Goal: Task Accomplishment & Management: Manage account settings

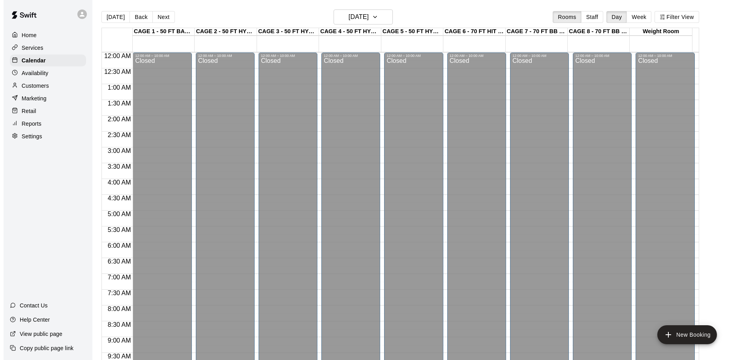
scroll to position [379, 0]
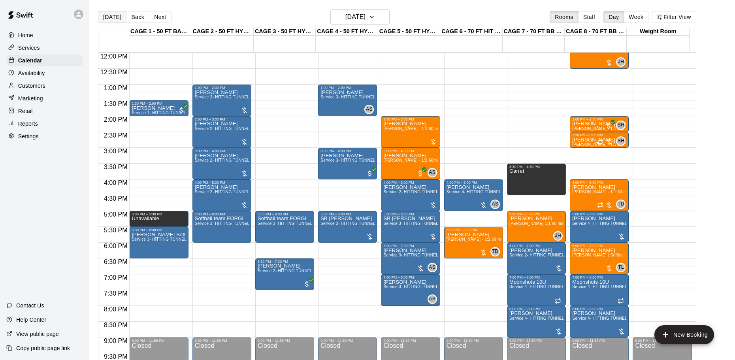
click at [111, 15] on button "[DATE]" at bounding box center [112, 17] width 28 height 12
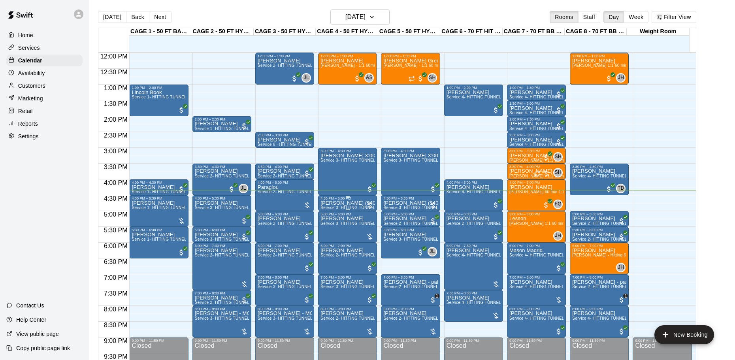
click at [346, 203] on p "[PERSON_NAME] ($40 2 tunnels for 30min) - split as there was a 1 1/2 hr team pa…" at bounding box center [347, 203] width 54 height 0
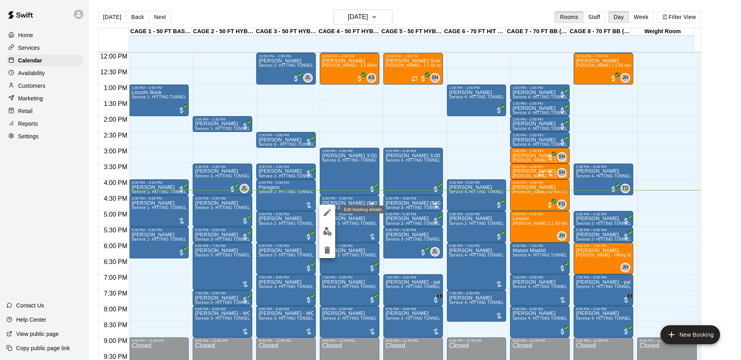
click at [331, 218] on button "edit" at bounding box center [328, 213] width 16 height 16
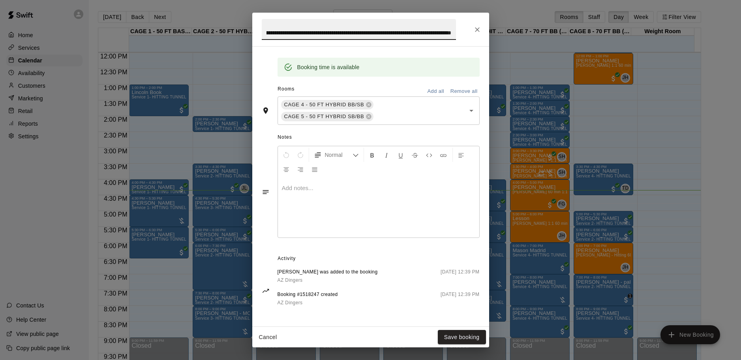
scroll to position [0, 0]
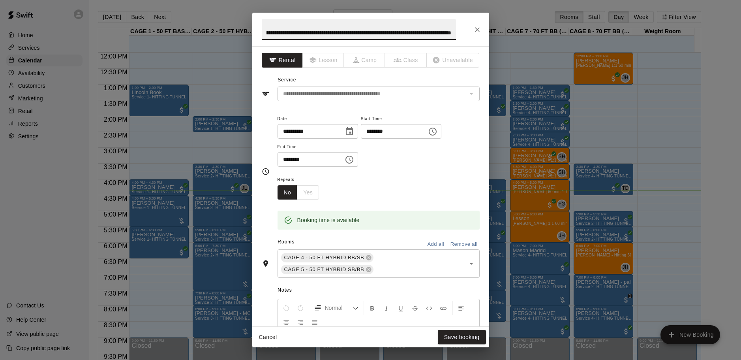
click at [274, 35] on input "**********" at bounding box center [359, 29] width 194 height 21
click at [478, 29] on icon "Close" at bounding box center [477, 29] width 5 height 5
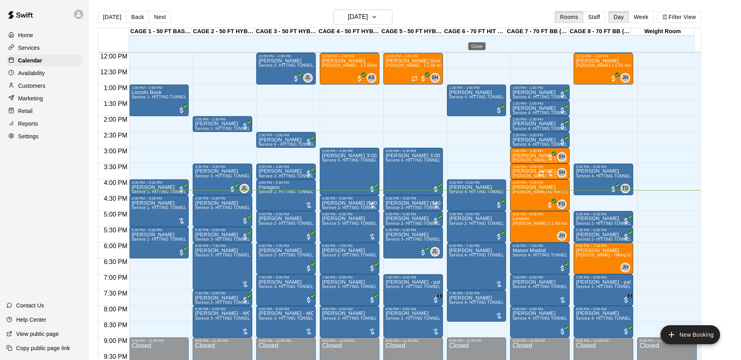
scroll to position [0, 0]
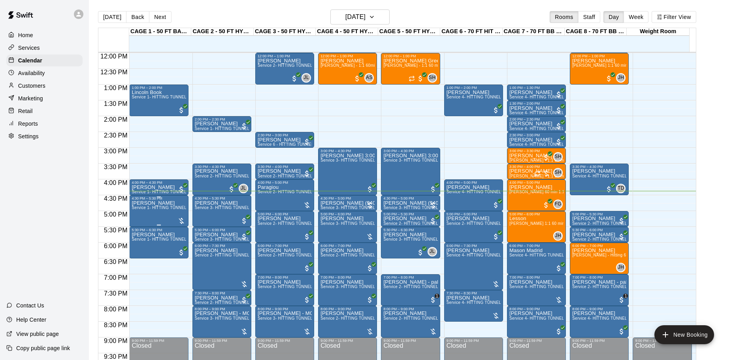
click at [154, 209] on span "Service 1- HITTING TUNNEL RENTAL - 50ft Baseball w/ Auto/Manual Feeder" at bounding box center [204, 207] width 145 height 4
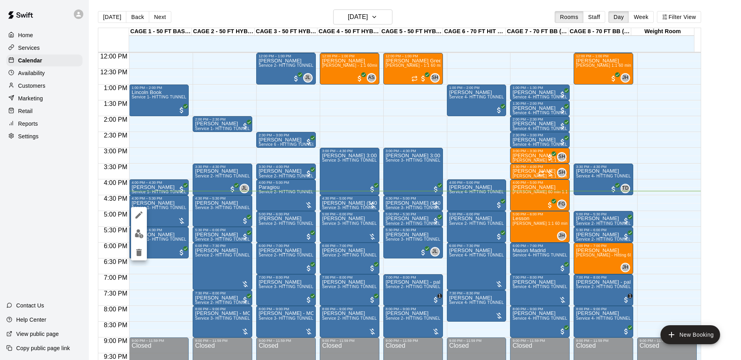
click at [150, 172] on div at bounding box center [370, 180] width 741 height 360
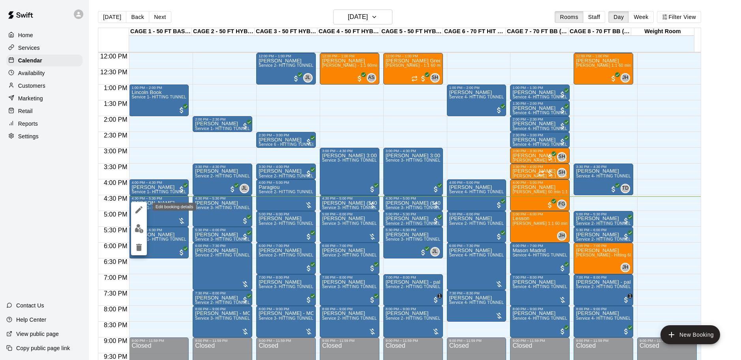
click at [140, 211] on icon "edit" at bounding box center [138, 209] width 9 height 9
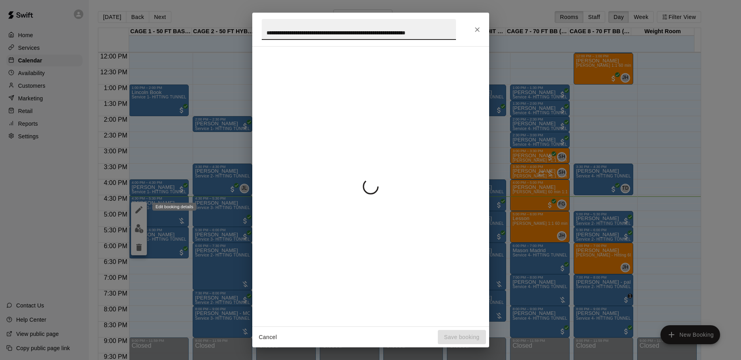
scroll to position [0, 21]
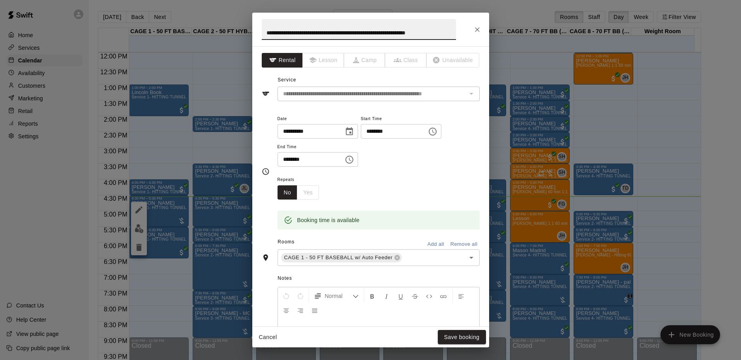
click at [477, 34] on button "Close" at bounding box center [477, 30] width 14 height 14
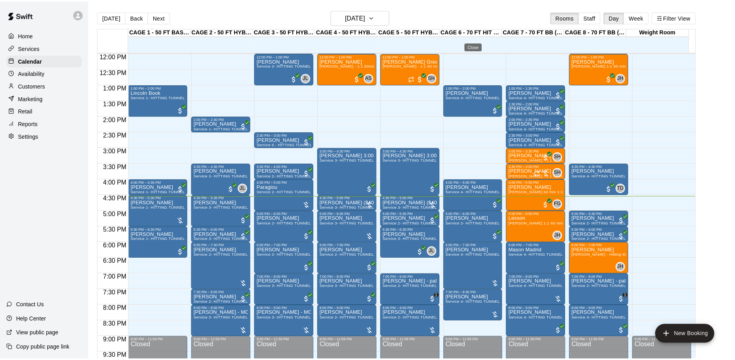
scroll to position [0, 0]
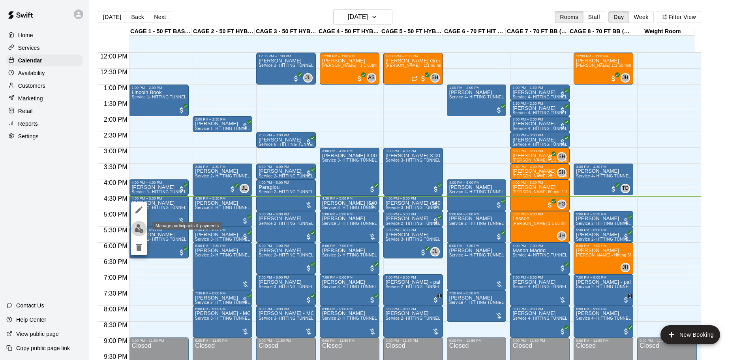
click at [145, 229] on button "edit" at bounding box center [139, 228] width 16 height 15
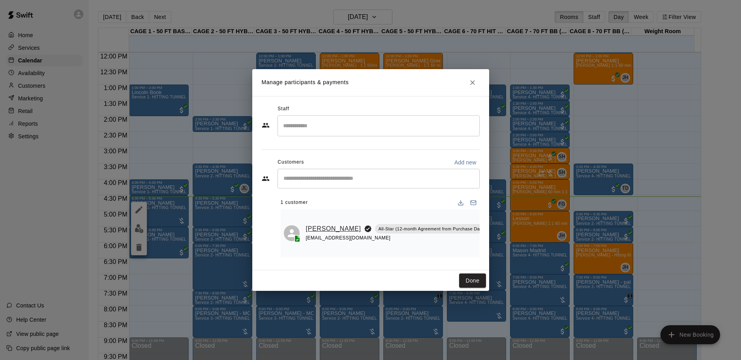
click at [311, 224] on link "[PERSON_NAME]" at bounding box center [333, 229] width 55 height 10
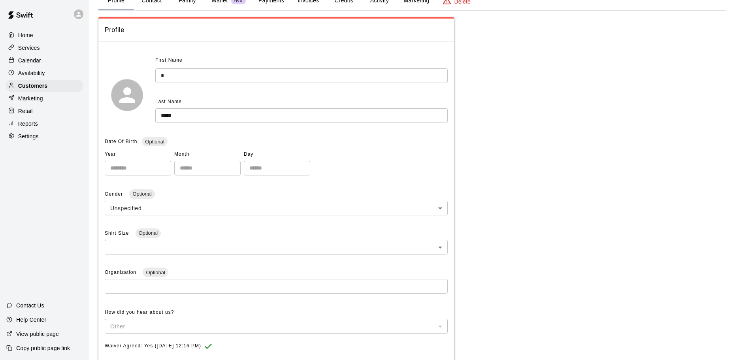
scroll to position [42, 0]
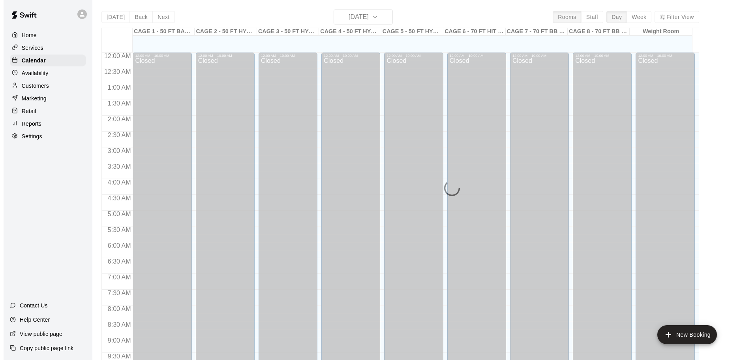
scroll to position [418, 0]
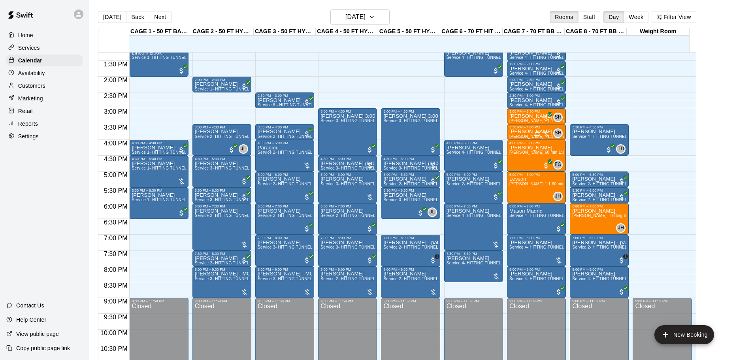
click at [145, 179] on div "J Mallo Service 1- HITTING TUNNEL RENTAL - 50ft Baseball w/ Auto/Manual Feeder" at bounding box center [159, 341] width 54 height 360
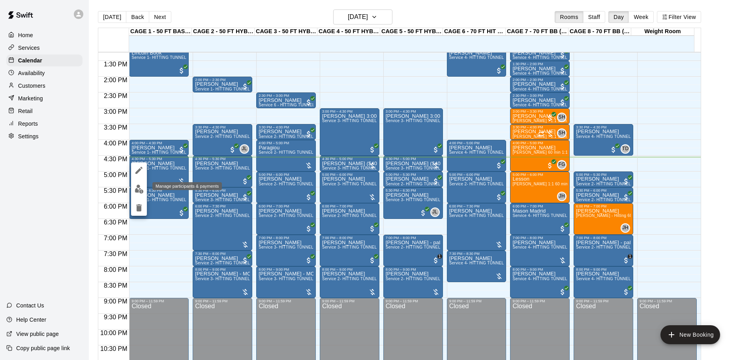
click at [135, 187] on img "edit" at bounding box center [139, 188] width 9 height 9
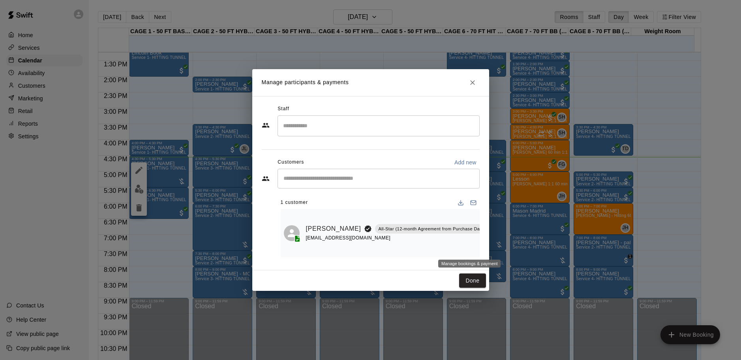
click at [506, 244] on icon "Manage bookings & payment" at bounding box center [509, 246] width 6 height 7
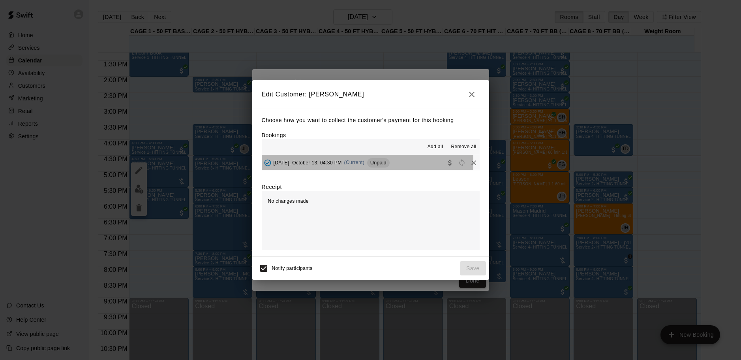
click at [356, 163] on span "(Current)" at bounding box center [354, 163] width 21 height 6
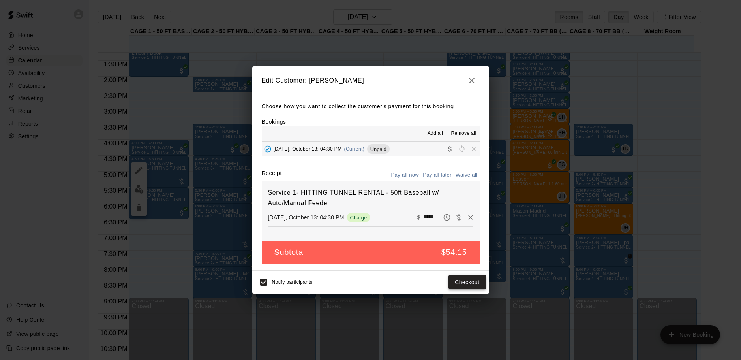
click at [463, 282] on button "Checkout" at bounding box center [467, 282] width 37 height 15
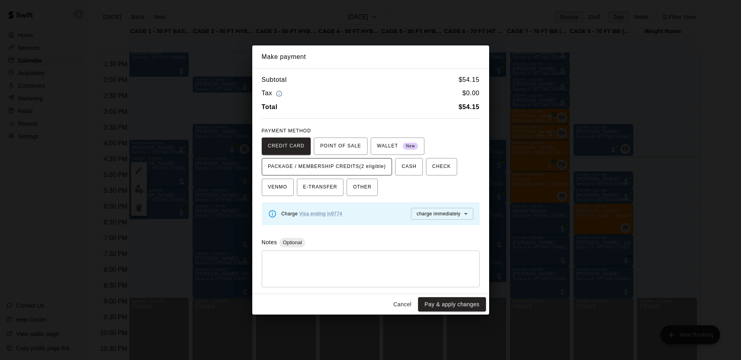
click at [353, 168] on span "PACKAGE / MEMBERSHIP CREDITS (2 eligible)" at bounding box center [327, 166] width 118 height 13
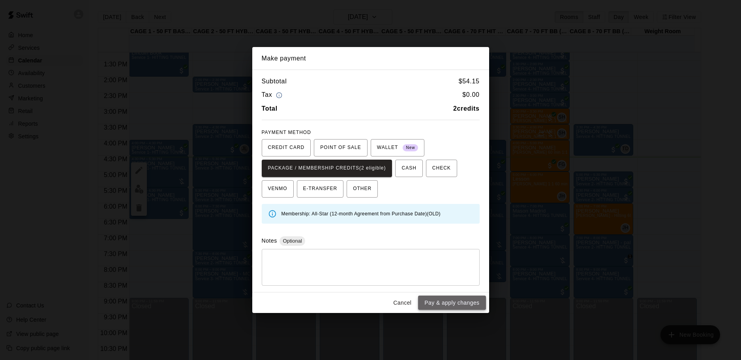
click at [464, 303] on button "Pay & apply changes" at bounding box center [452, 302] width 68 height 15
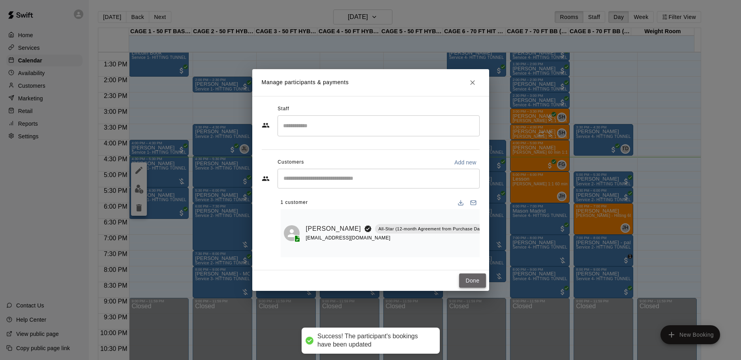
click at [480, 286] on button "Done" at bounding box center [472, 280] width 26 height 15
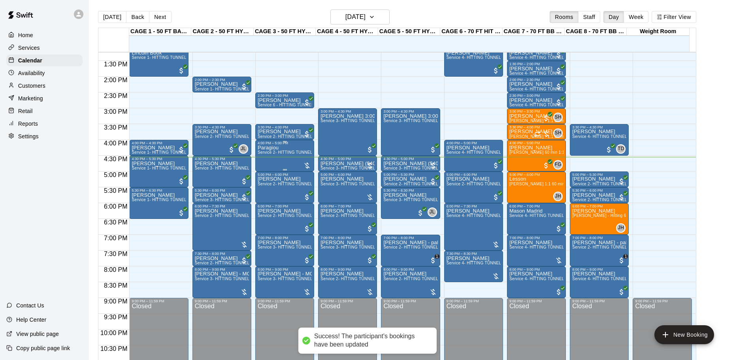
click at [273, 157] on div "Paragiou Service 2- HITTING TUNNEL RENTAL - 50ft Baseball" at bounding box center [285, 325] width 54 height 360
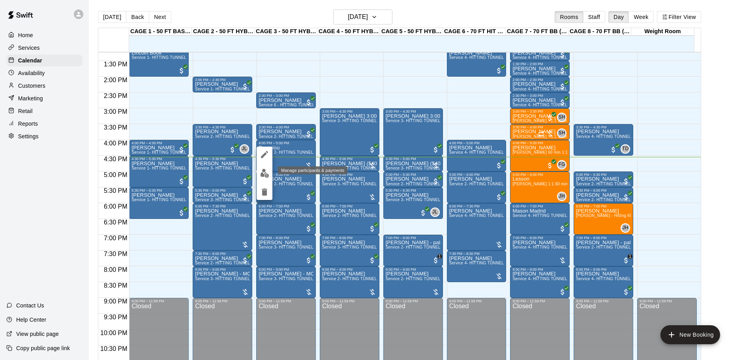
click at [264, 171] on img "edit" at bounding box center [264, 173] width 9 height 9
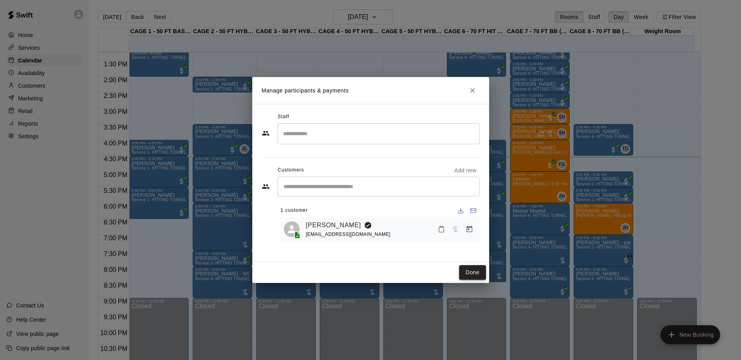
click at [463, 269] on button "Done" at bounding box center [472, 272] width 26 height 15
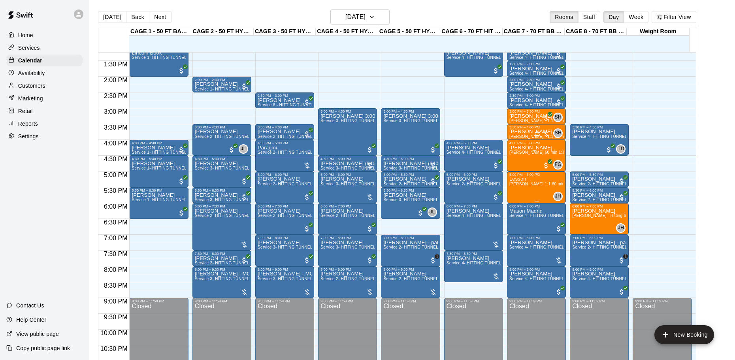
click at [515, 186] on span "[PERSON_NAME] 1:1 60 min. pitching Lesson" at bounding box center [552, 184] width 87 height 4
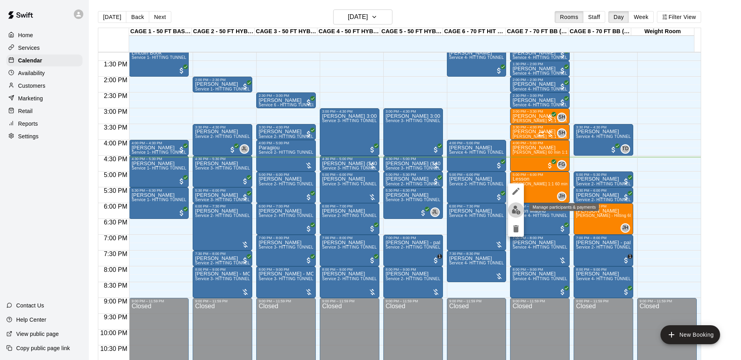
click at [514, 210] on img "edit" at bounding box center [516, 209] width 9 height 9
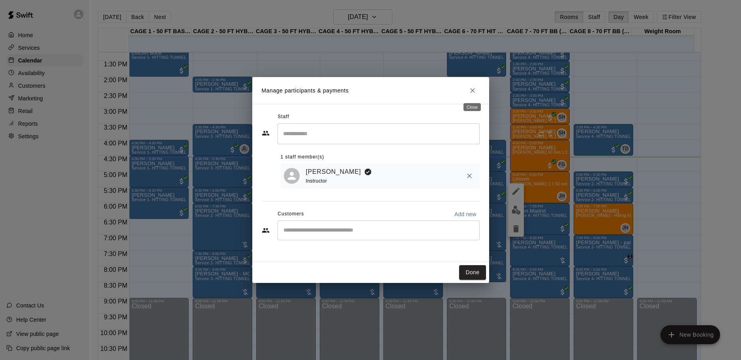
click at [473, 94] on icon "Close" at bounding box center [473, 91] width 8 height 8
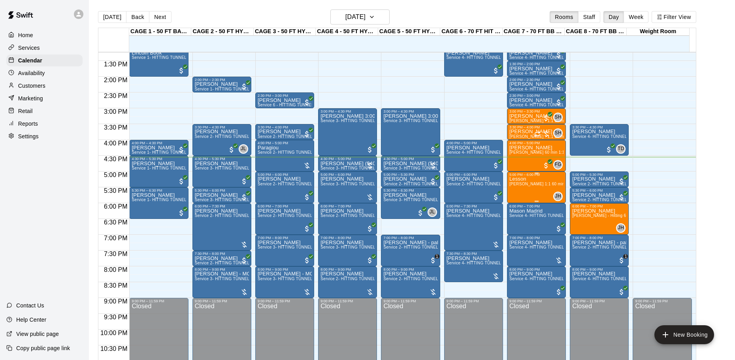
click at [537, 186] on span "[PERSON_NAME] 1:1 60 min. pitching Lesson" at bounding box center [552, 184] width 87 height 4
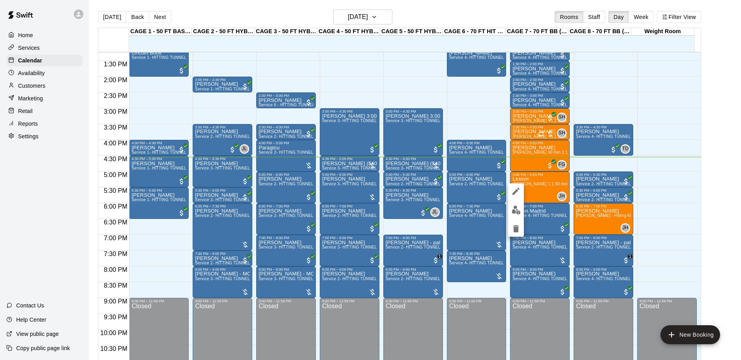
click at [517, 190] on icon "edit" at bounding box center [516, 191] width 7 height 7
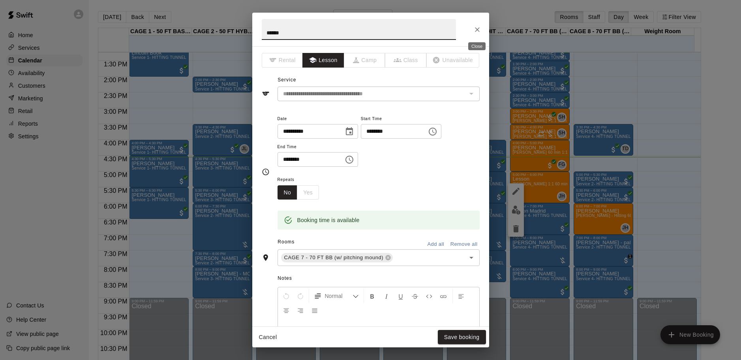
click at [479, 32] on icon "Close" at bounding box center [478, 30] width 8 height 8
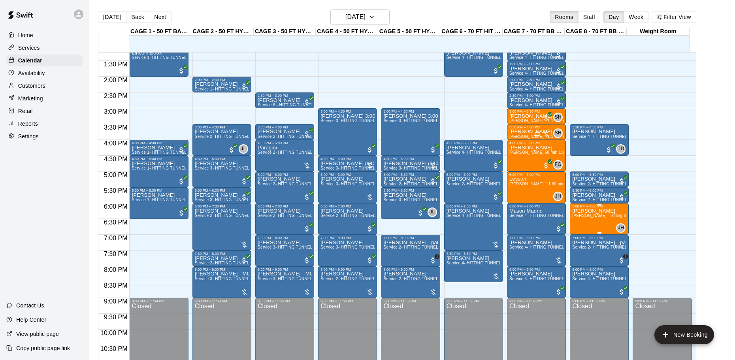
click at [589, 218] on span "[PERSON_NAME] - Hitting 60min 1:1 instruction" at bounding box center [617, 215] width 91 height 4
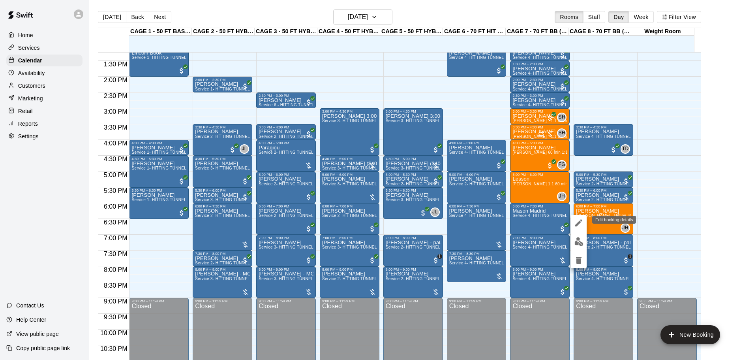
click at [577, 224] on icon "edit" at bounding box center [579, 222] width 7 height 7
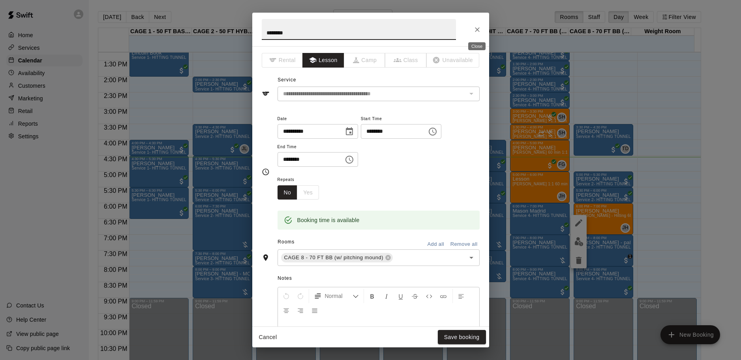
click at [481, 30] on icon "Close" at bounding box center [478, 30] width 8 height 8
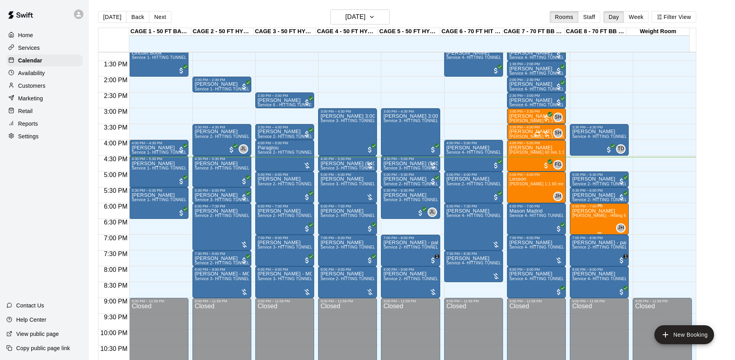
click at [582, 218] on span "[PERSON_NAME] - Hitting 60min 1:1 instruction" at bounding box center [617, 215] width 91 height 4
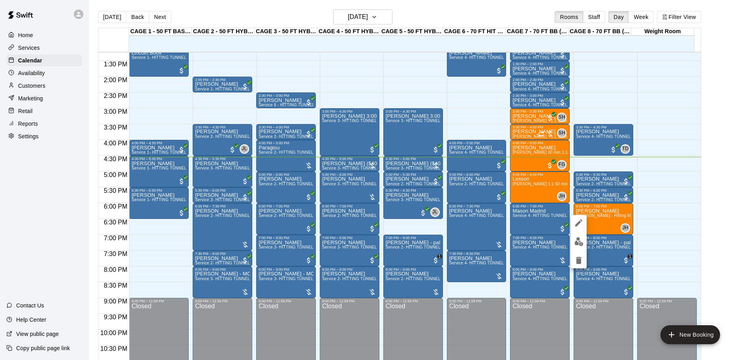
click at [579, 241] on img "edit" at bounding box center [579, 241] width 9 height 9
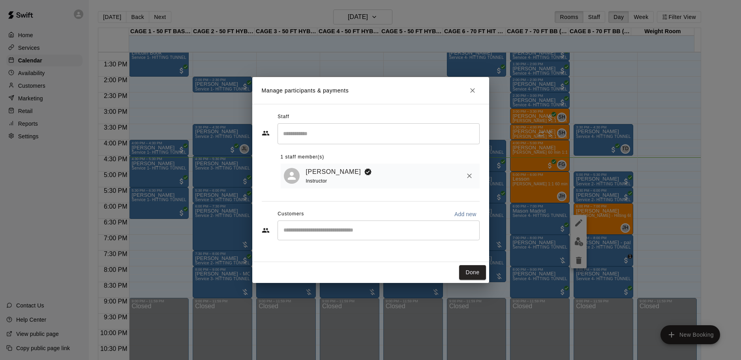
click at [407, 233] on input "Start typing to search customers..." at bounding box center [378, 230] width 195 height 8
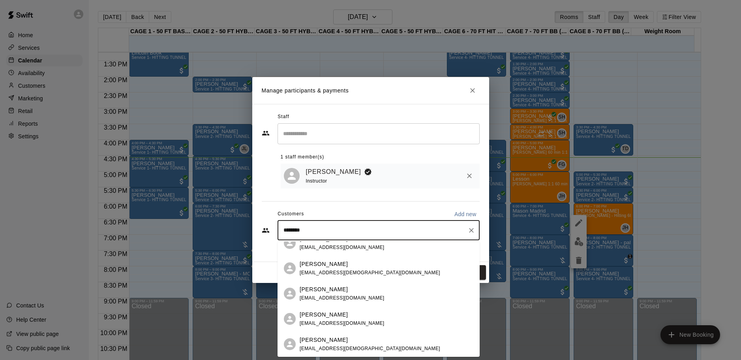
scroll to position [0, 0]
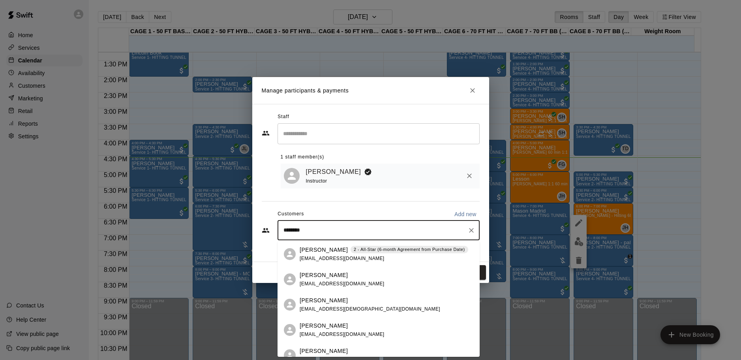
type input "********"
click at [469, 87] on icon "Close" at bounding box center [473, 91] width 8 height 8
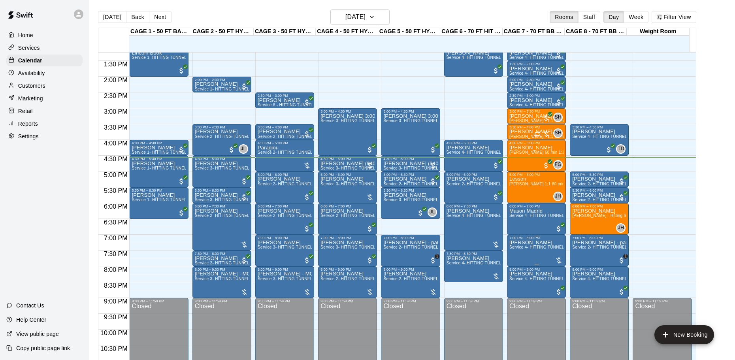
click at [533, 249] on span "Service 4- HITTING TUNNEL RENTAL - 70ft Baseball" at bounding box center [559, 247] width 100 height 4
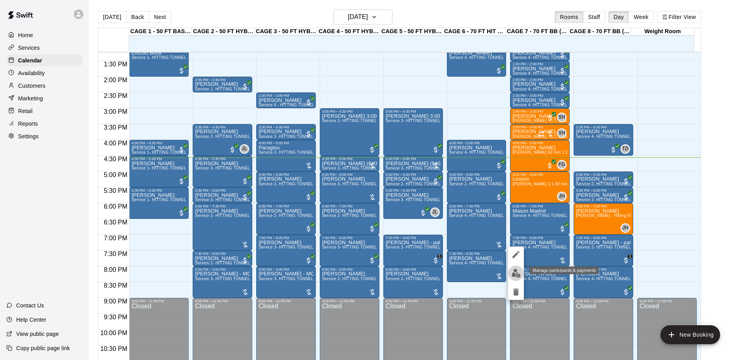
click at [514, 275] on img "edit" at bounding box center [516, 273] width 9 height 9
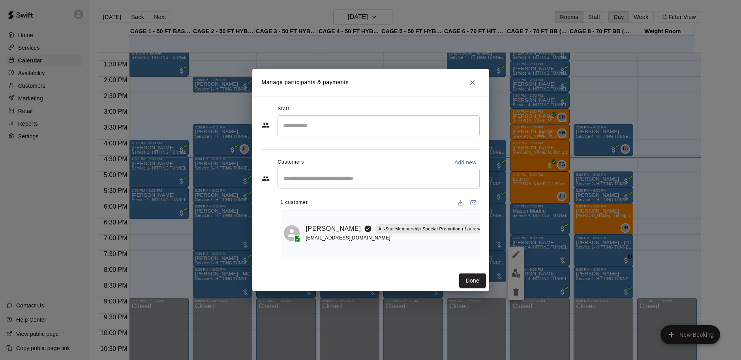
scroll to position [0, 102]
click at [478, 241] on button "Manage bookings & payment" at bounding box center [482, 247] width 14 height 14
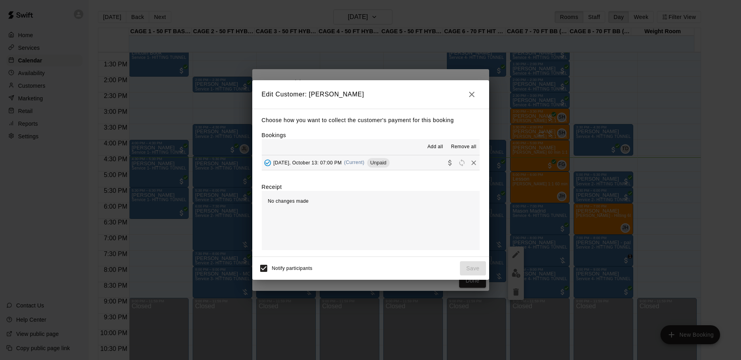
click at [299, 159] on div "Monday, October 13: 07:00 PM (Current) Unpaid" at bounding box center [326, 163] width 128 height 12
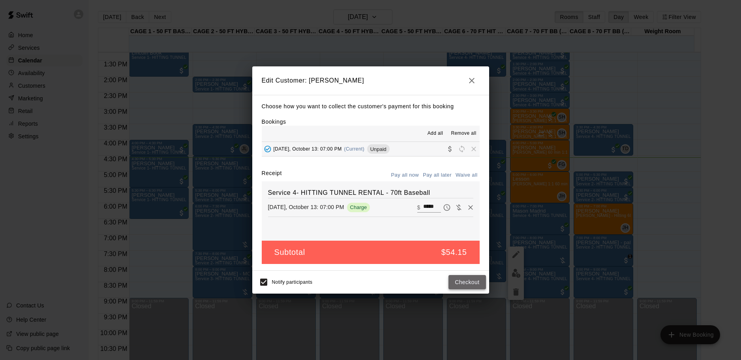
click at [467, 280] on button "Checkout" at bounding box center [467, 282] width 37 height 15
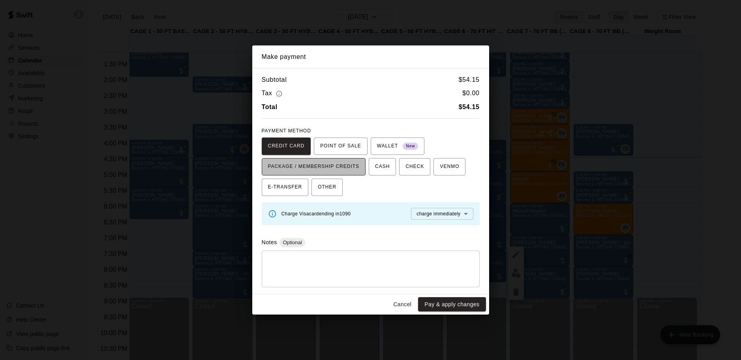
click at [351, 161] on span "PACKAGE / MEMBERSHIP CREDITS" at bounding box center [314, 166] width 92 height 13
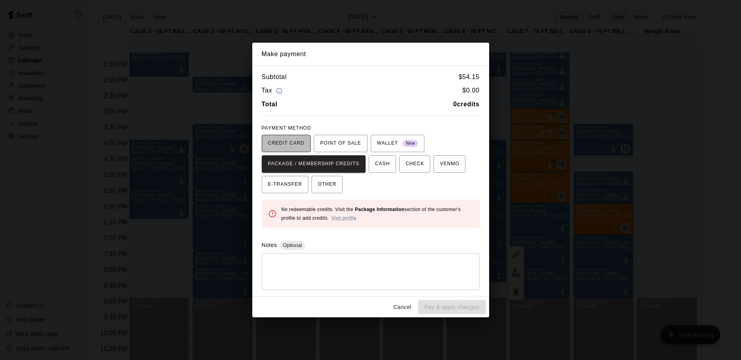
click at [296, 135] on button "CREDIT CARD" at bounding box center [286, 143] width 49 height 17
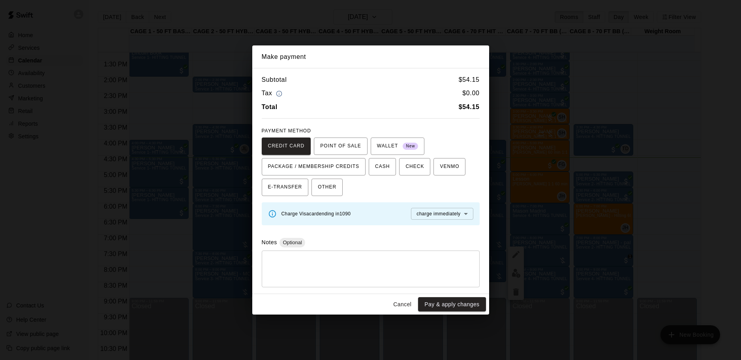
click at [521, 170] on div "Make payment Subtotal $ 54.15 Tax $ 0.00 Total $ 54.15 PAYMENT METHOD CREDIT CA…" at bounding box center [370, 180] width 741 height 360
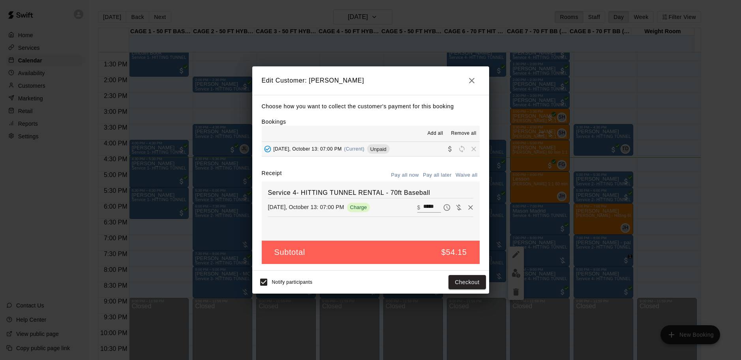
click at [465, 80] on button "button" at bounding box center [472, 81] width 16 height 16
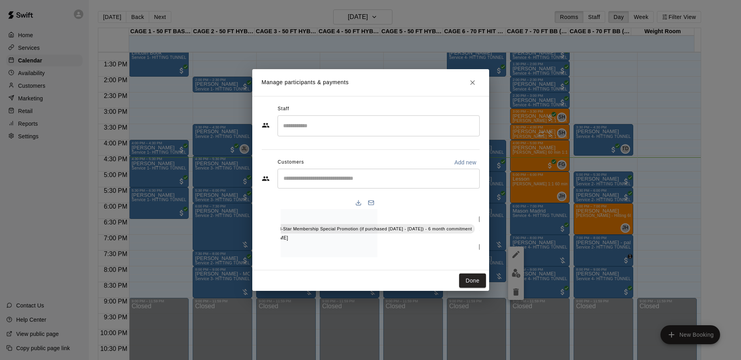
click at [475, 75] on button "Close" at bounding box center [473, 82] width 14 height 14
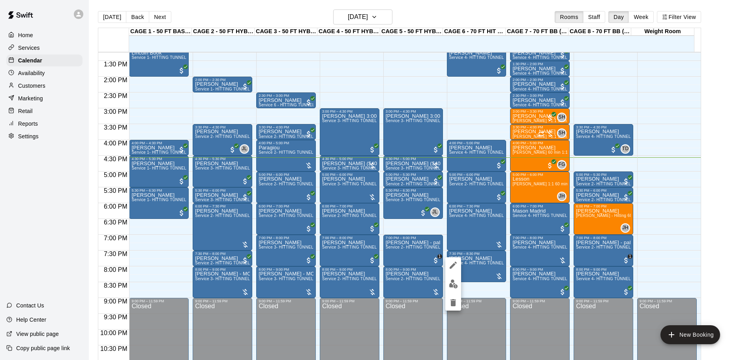
click at [457, 278] on button "edit" at bounding box center [454, 283] width 16 height 15
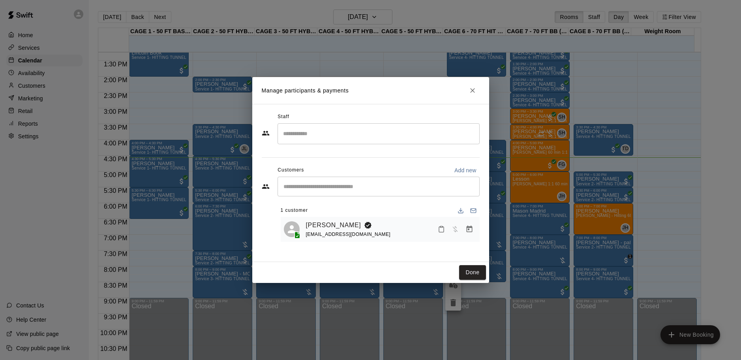
click at [478, 88] on button "Close" at bounding box center [473, 90] width 14 height 14
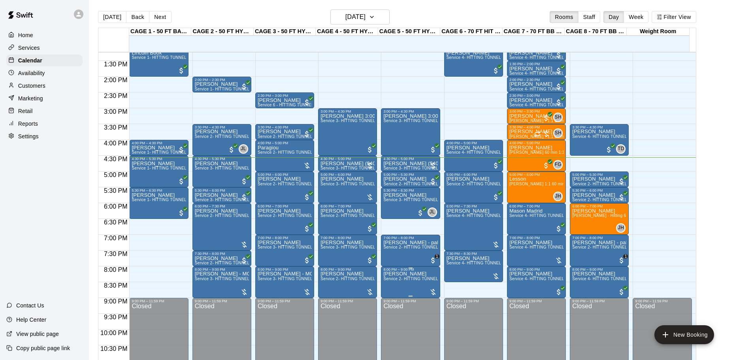
click at [416, 274] on p "[PERSON_NAME]" at bounding box center [410, 274] width 54 height 0
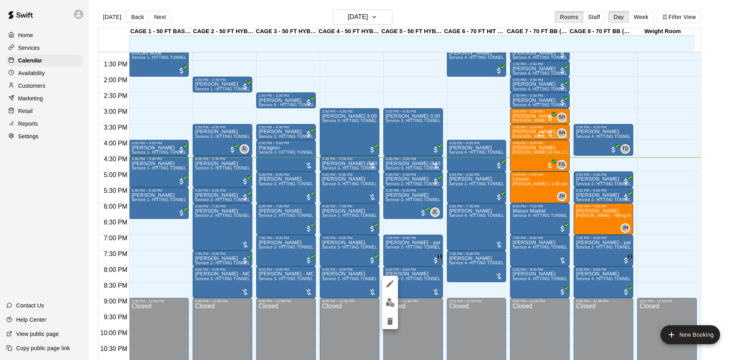
click at [392, 303] on img "edit" at bounding box center [390, 302] width 9 height 9
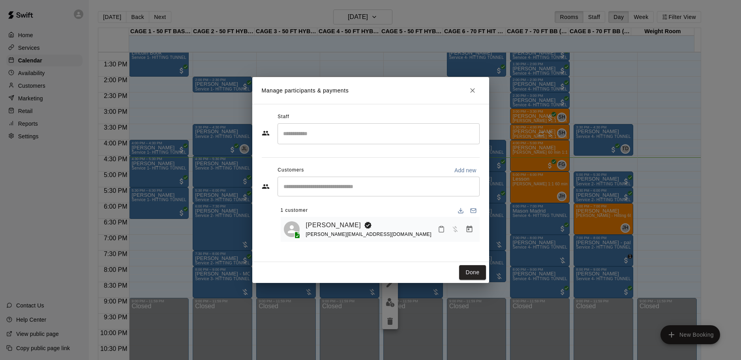
click at [530, 217] on div "Manage participants & payments Staff ​ Customers Add new ​ 1 customer Charles H…" at bounding box center [370, 180] width 741 height 360
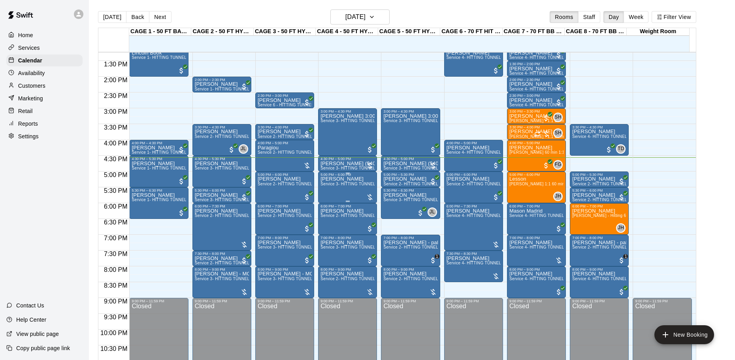
click at [346, 186] on span "Service 3- HITTING TUNNEL RENTAL - 50ft Softball" at bounding box center [369, 184] width 98 height 4
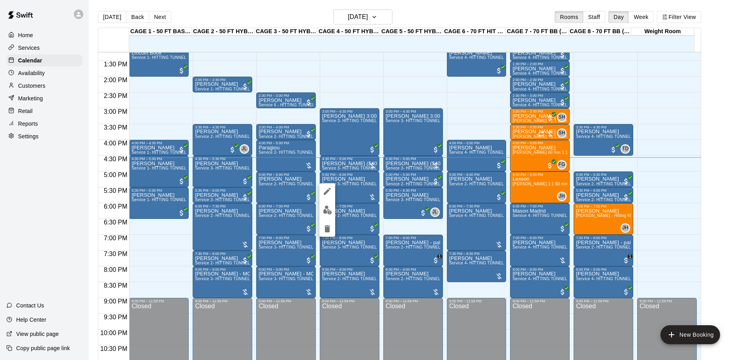
click at [326, 209] on img "edit" at bounding box center [327, 209] width 9 height 9
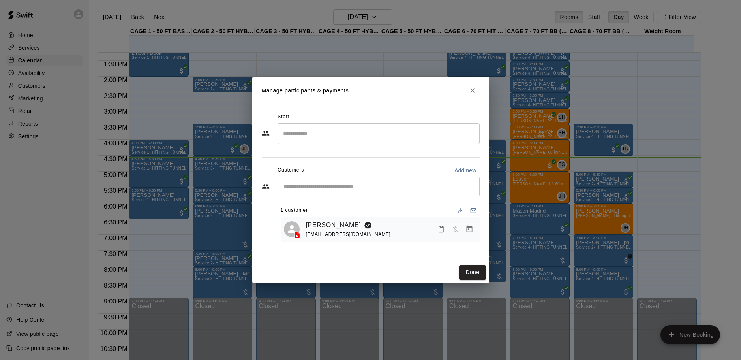
click at [521, 240] on div "Manage participants & payments Staff ​ Customers Add new ​ 1 customer Eileen Be…" at bounding box center [370, 180] width 741 height 360
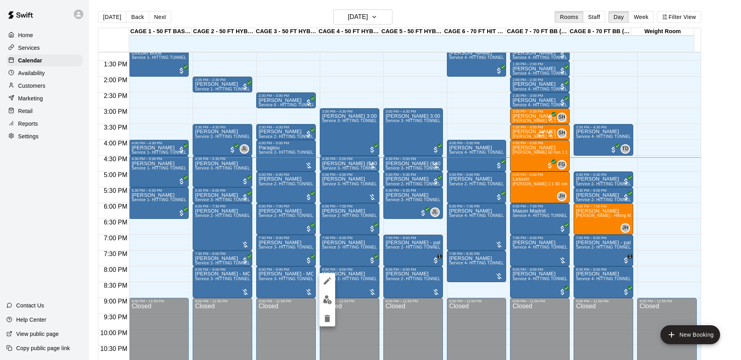
click at [324, 295] on button "edit" at bounding box center [328, 299] width 16 height 15
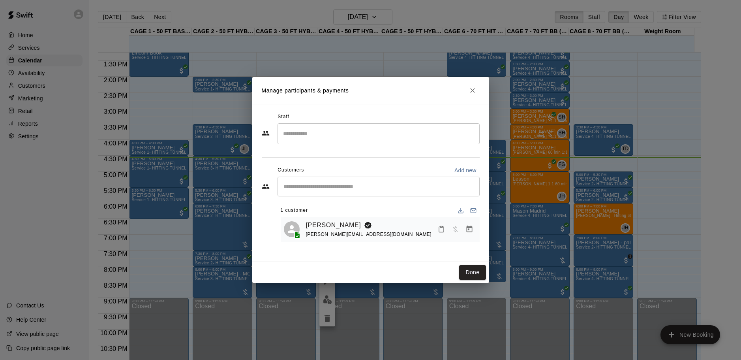
click at [525, 242] on div "Manage participants & payments Staff ​ Customers Add new ​ 1 customer Charles H…" at bounding box center [370, 180] width 741 height 360
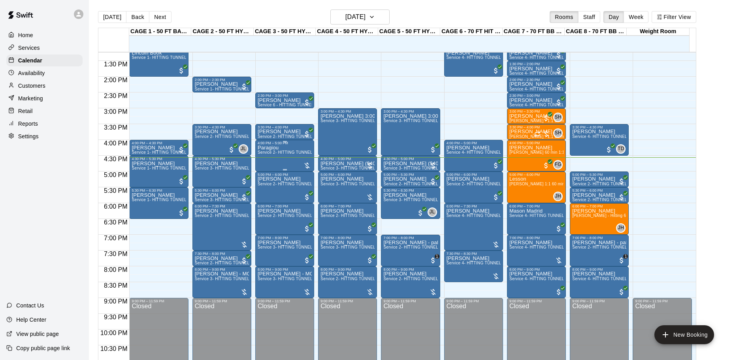
click at [285, 158] on div "Paragiou Service 2- HITTING TUNNEL RENTAL - 50ft Baseball" at bounding box center [285, 325] width 54 height 360
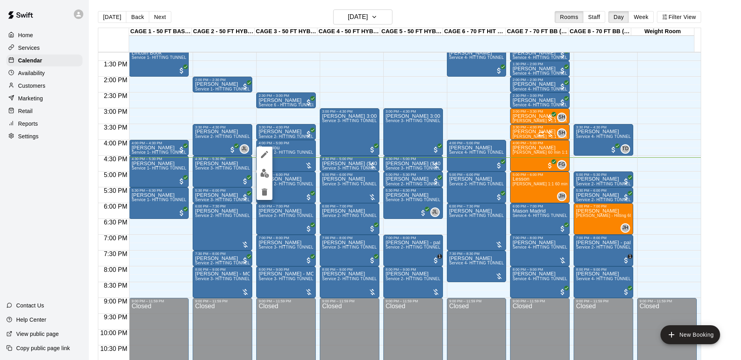
click at [263, 176] on img "edit" at bounding box center [264, 173] width 9 height 9
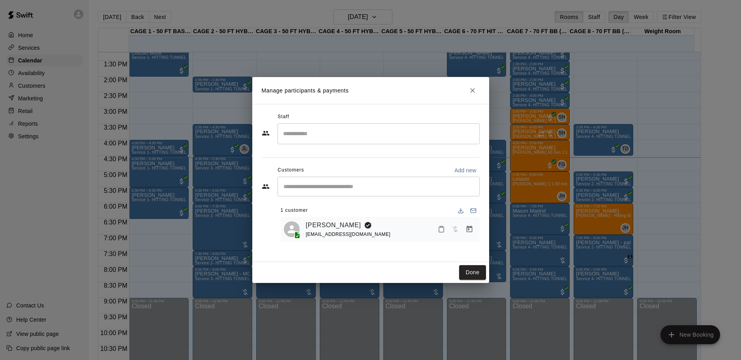
click at [542, 245] on div "Manage participants & payments Staff ​ Customers Add new ​ 1 customer Mike Para…" at bounding box center [370, 180] width 741 height 360
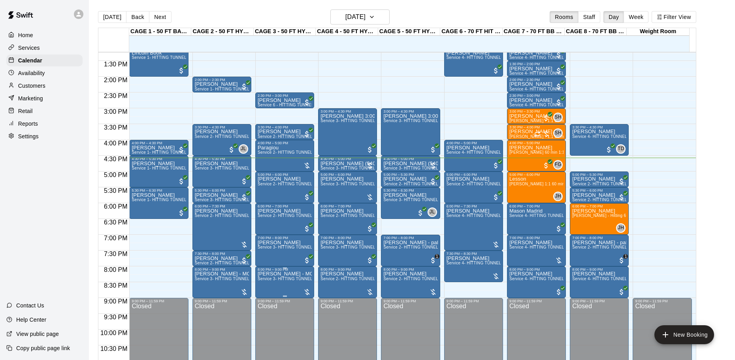
click at [277, 281] on span "Service 3- HITTING TUNNEL RENTAL - 50ft Softball" at bounding box center [307, 279] width 98 height 4
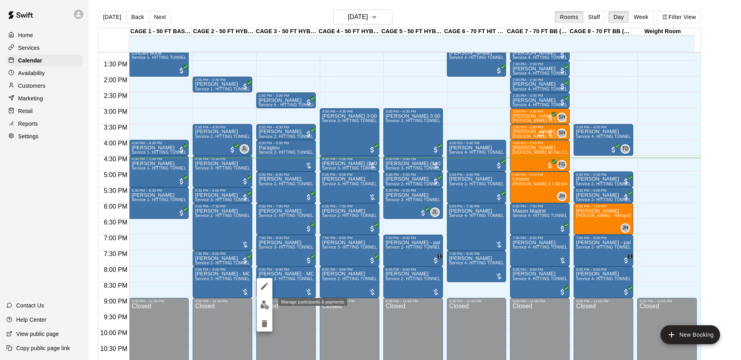
click at [262, 305] on img "edit" at bounding box center [264, 304] width 9 height 9
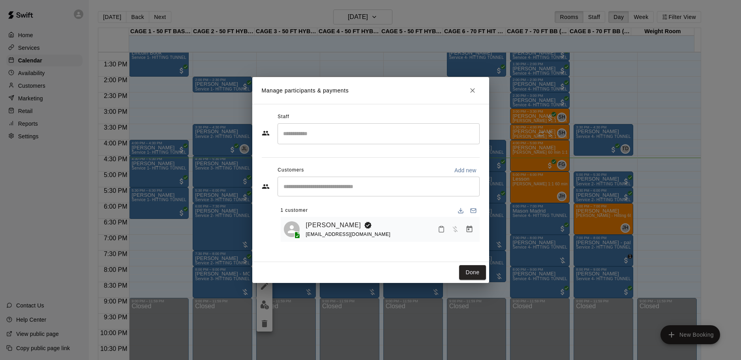
click at [687, 245] on div "Manage participants & payments Staff ​ Customers Add new ​ 1 customer Elizabeth…" at bounding box center [370, 180] width 741 height 360
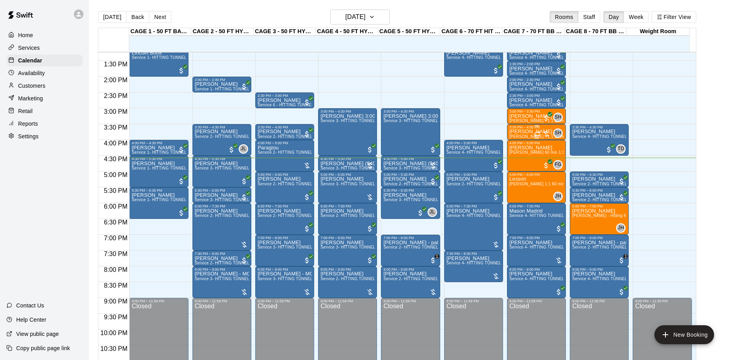
click at [523, 132] on p "[PERSON_NAME]" at bounding box center [536, 132] width 54 height 0
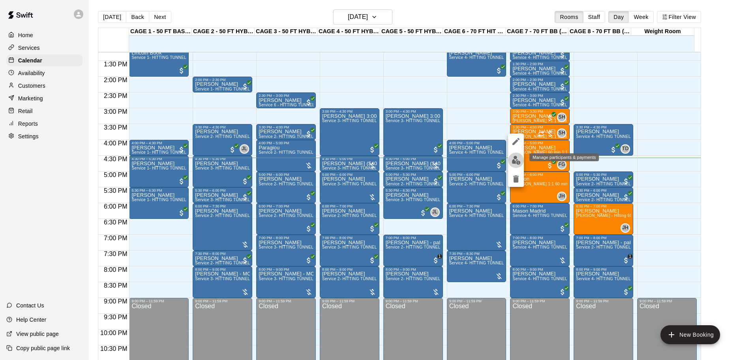
click at [516, 162] on img "edit" at bounding box center [516, 160] width 9 height 9
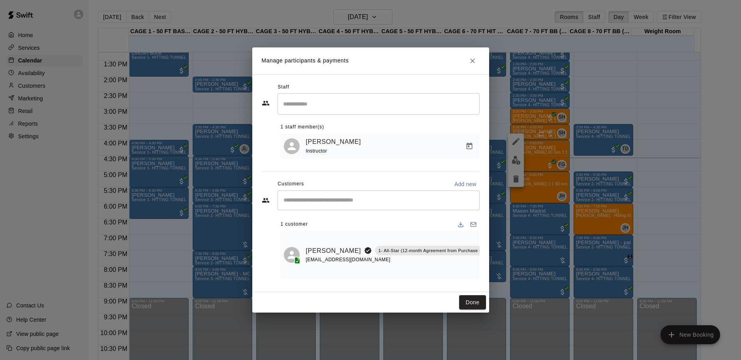
click at [494, 271] on button "Manage bookings & payment" at bounding box center [501, 268] width 14 height 14
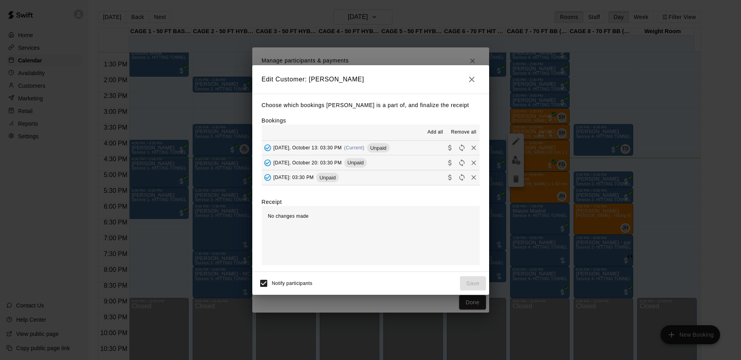
click at [465, 53] on div "Edit Customer: Miranda Felice Choose which bookings Miranda Felice is a part of…" at bounding box center [370, 180] width 741 height 360
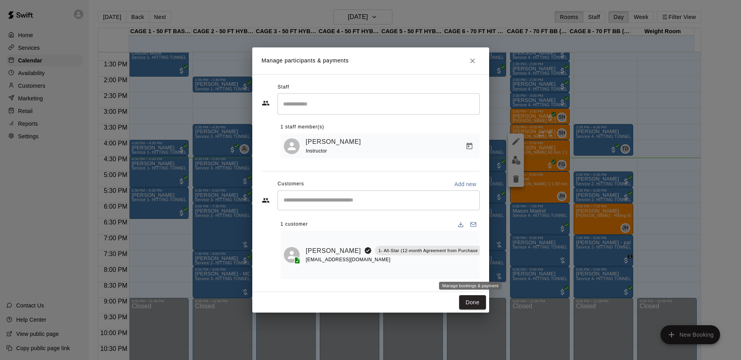
click at [494, 273] on button "Manage bookings & payment" at bounding box center [501, 268] width 14 height 14
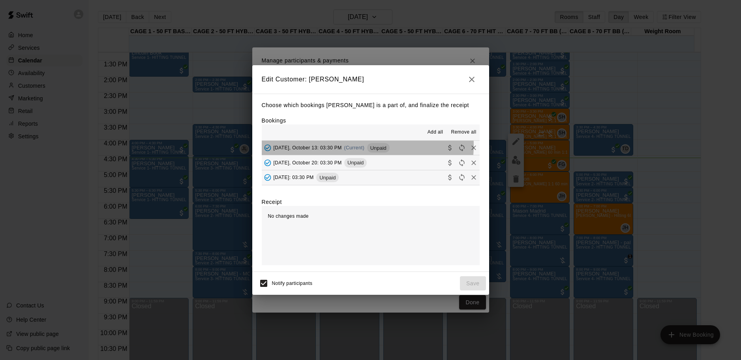
click at [352, 145] on span "(Current)" at bounding box center [354, 148] width 21 height 6
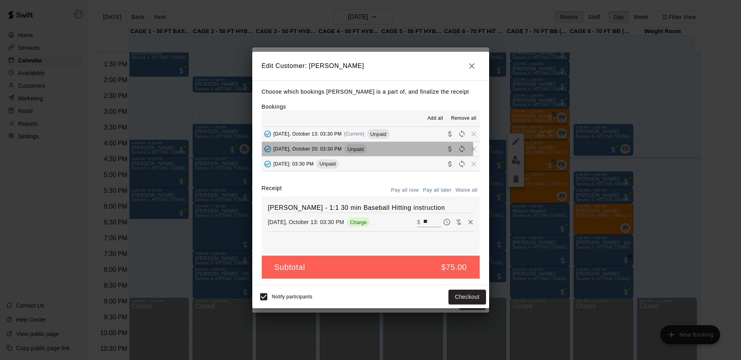
click at [361, 150] on span "Unpaid" at bounding box center [355, 149] width 23 height 6
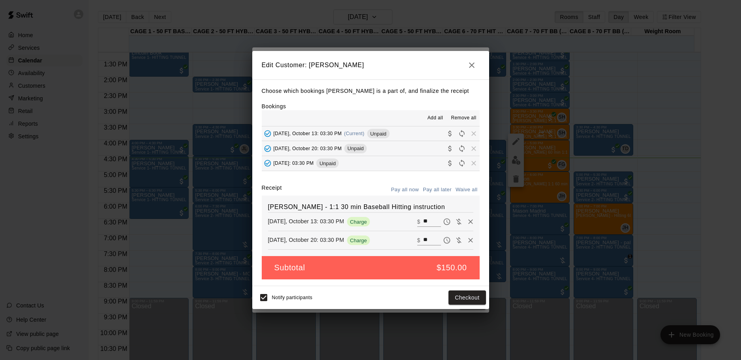
click at [339, 159] on div "Unpaid" at bounding box center [327, 162] width 23 height 9
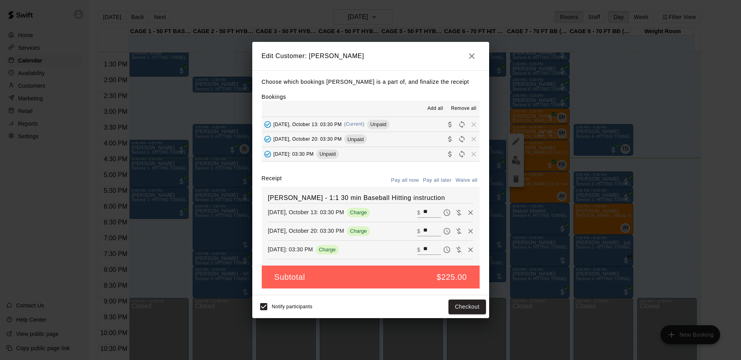
click at [470, 55] on icon "button" at bounding box center [471, 55] width 9 height 9
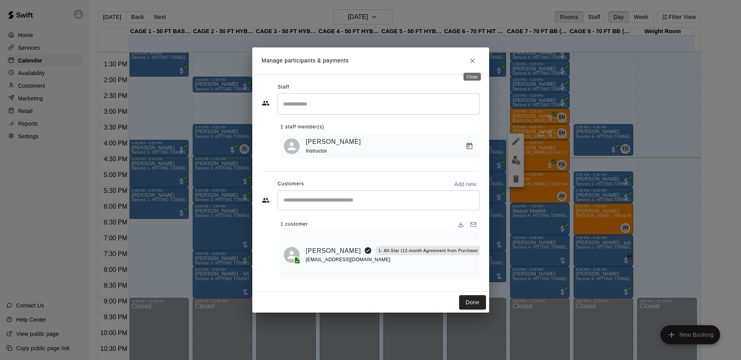
click at [470, 55] on button "Close" at bounding box center [473, 61] width 14 height 14
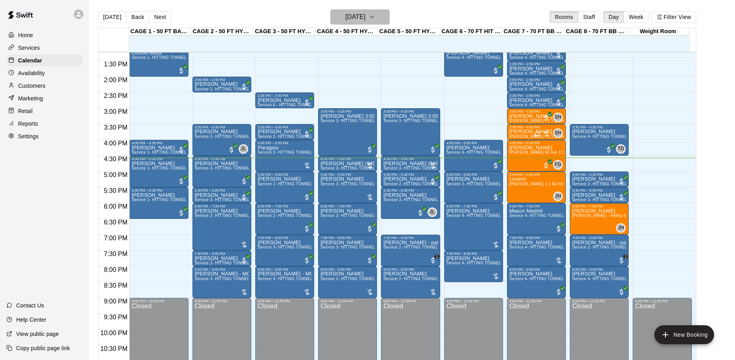
click at [365, 21] on h6 "[DATE]" at bounding box center [355, 16] width 20 height 11
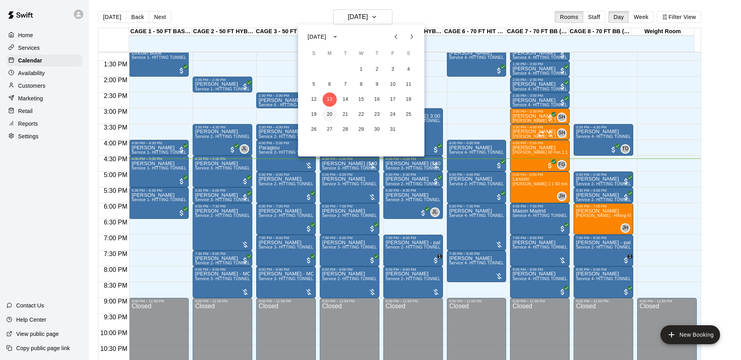
click at [327, 115] on button "20" at bounding box center [330, 114] width 14 height 14
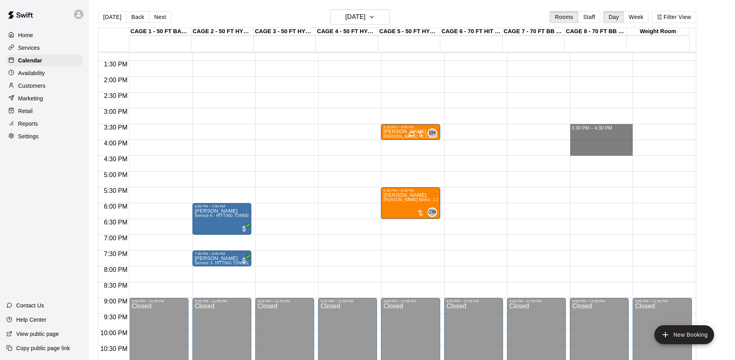
drag, startPoint x: 579, startPoint y: 126, endPoint x: 583, endPoint y: 152, distance: 25.9
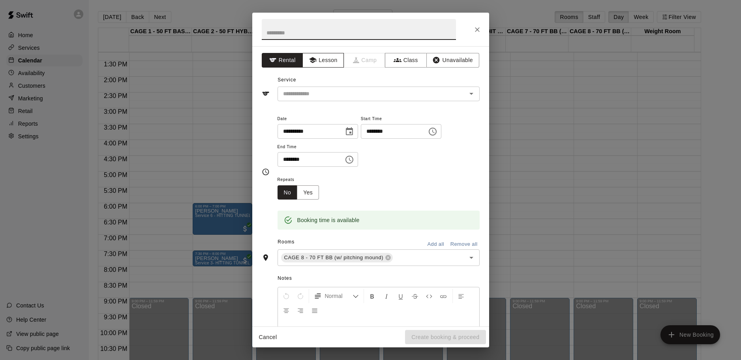
click at [325, 61] on button "Lesson" at bounding box center [323, 60] width 41 height 15
click at [322, 96] on input "text" at bounding box center [367, 94] width 174 height 10
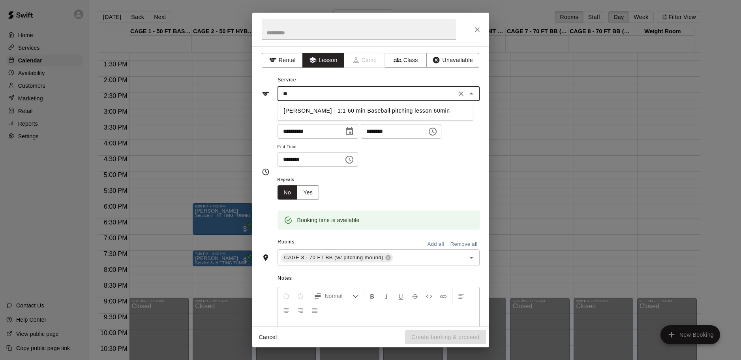
click at [333, 109] on li "Tyler Driver - 1:1 60 min Baseball pitching lesson 60min" at bounding box center [376, 110] width 196 height 13
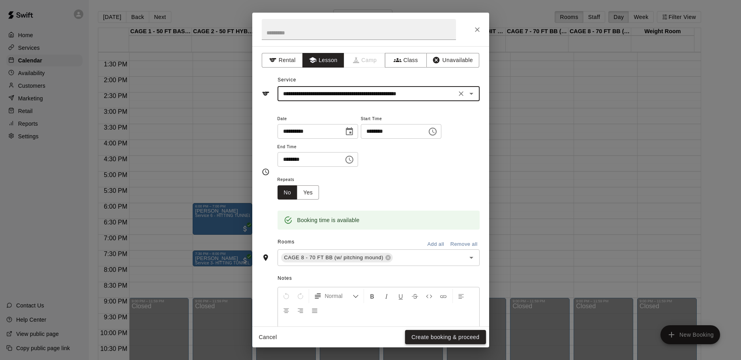
type input "**********"
click at [441, 336] on button "Create booking & proceed" at bounding box center [445, 337] width 81 height 15
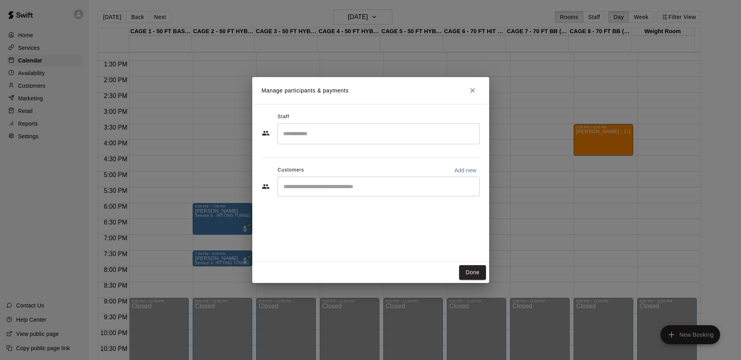
click at [330, 190] on input "Start typing to search customers..." at bounding box center [378, 186] width 195 height 8
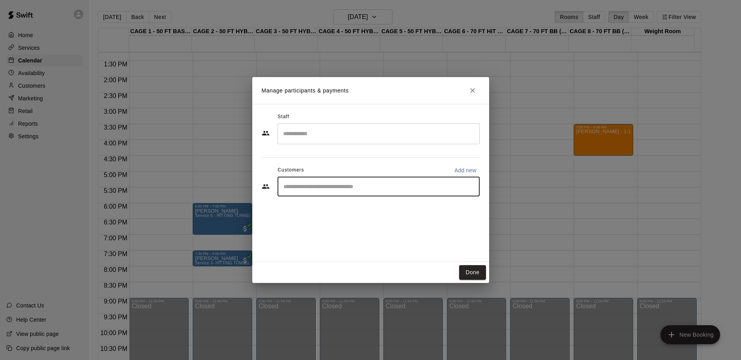
click at [314, 181] on div "​" at bounding box center [379, 187] width 202 height 20
type input "*****"
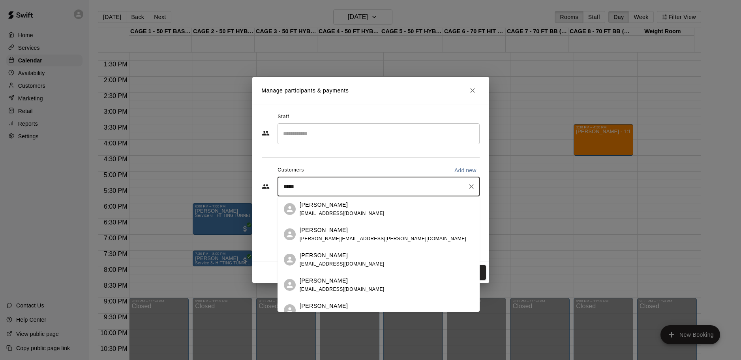
click at [284, 184] on input "*****" at bounding box center [372, 186] width 183 height 8
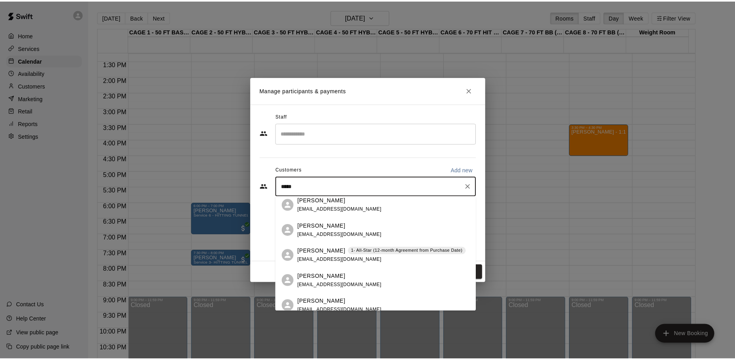
scroll to position [119, 0]
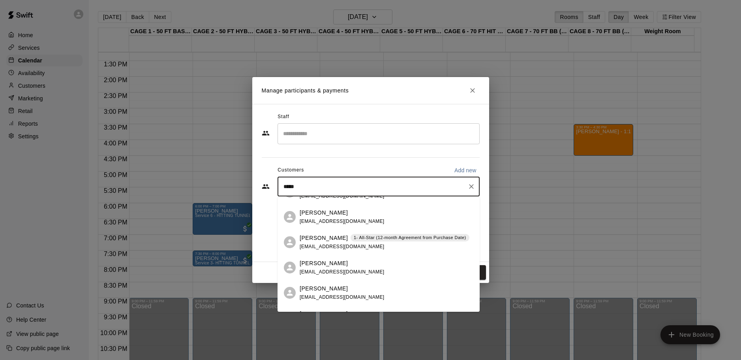
click at [331, 238] on p "[PERSON_NAME]" at bounding box center [324, 238] width 48 height 8
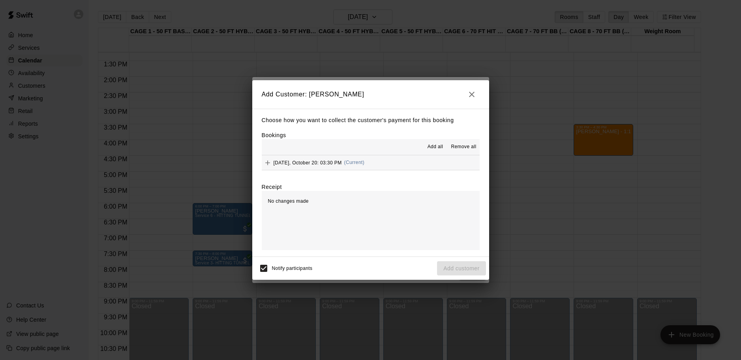
click at [343, 169] on div "Monday, October 20: 03:30 PM (Current)" at bounding box center [313, 163] width 103 height 12
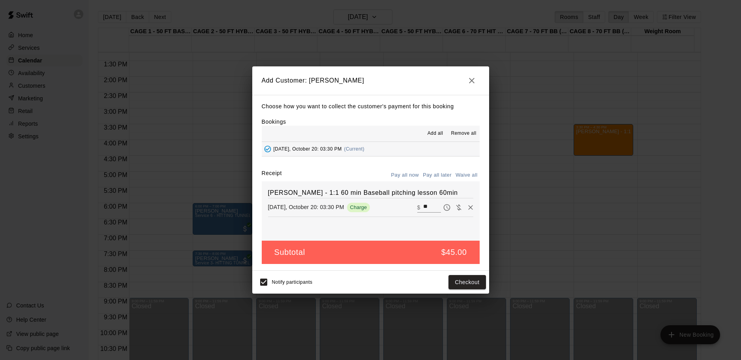
drag, startPoint x: 416, startPoint y: 177, endPoint x: 416, endPoint y: 182, distance: 5.1
click at [416, 180] on button "Pay all now" at bounding box center [405, 175] width 32 height 12
click at [436, 171] on button "Pay all later" at bounding box center [437, 175] width 33 height 12
click at [465, 284] on button "Add customer" at bounding box center [461, 282] width 49 height 15
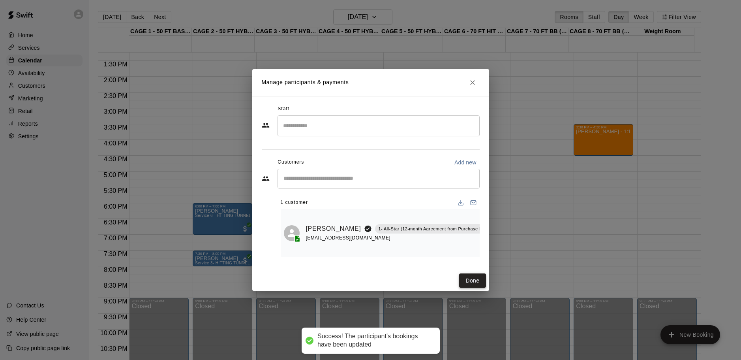
click at [465, 284] on button "Done" at bounding box center [472, 280] width 26 height 15
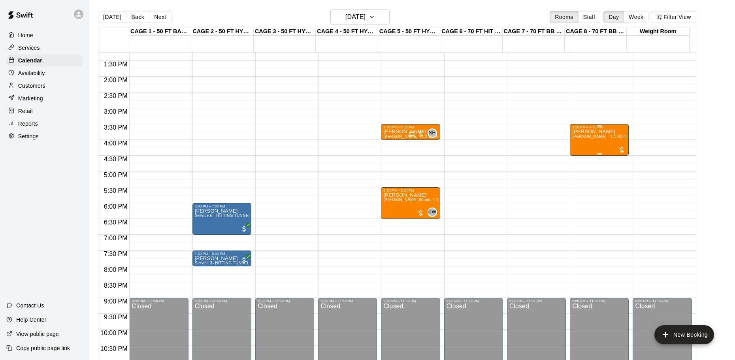
click at [586, 132] on p "[PERSON_NAME]" at bounding box center [599, 132] width 54 height 0
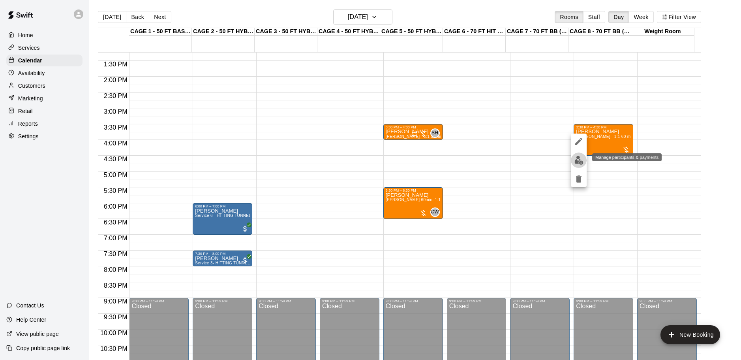
click at [581, 154] on button "edit" at bounding box center [579, 159] width 16 height 15
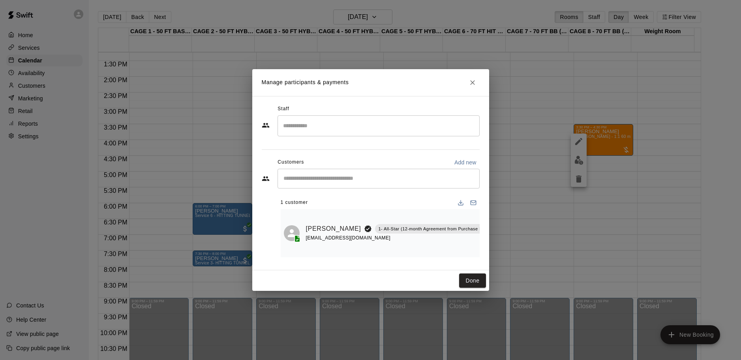
click at [356, 130] on input "Search staff" at bounding box center [378, 126] width 195 height 14
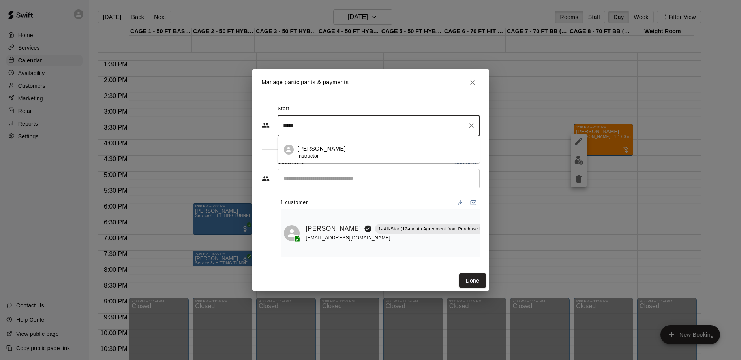
click at [359, 154] on div "Tyler Driver Instructor" at bounding box center [386, 152] width 176 height 15
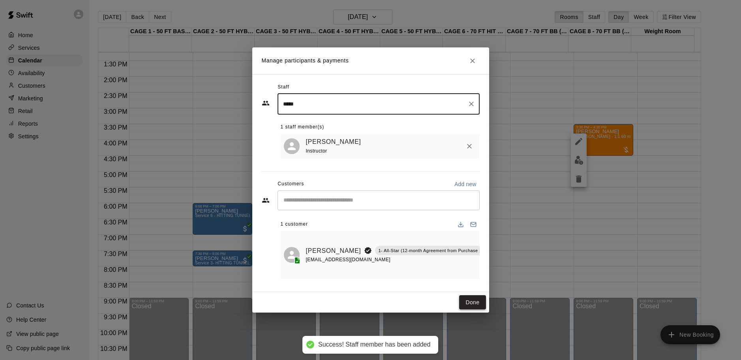
type input "*****"
click at [475, 301] on button "Done" at bounding box center [472, 302] width 26 height 15
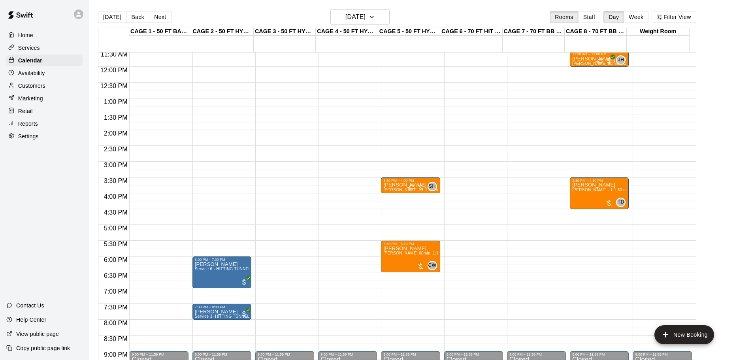
scroll to position [379, 0]
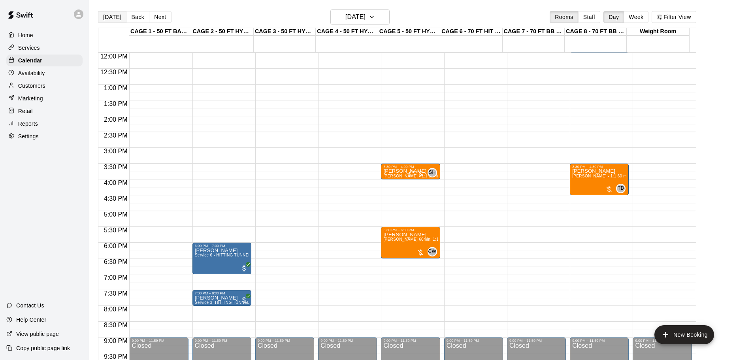
click at [109, 19] on button "[DATE]" at bounding box center [112, 17] width 28 height 12
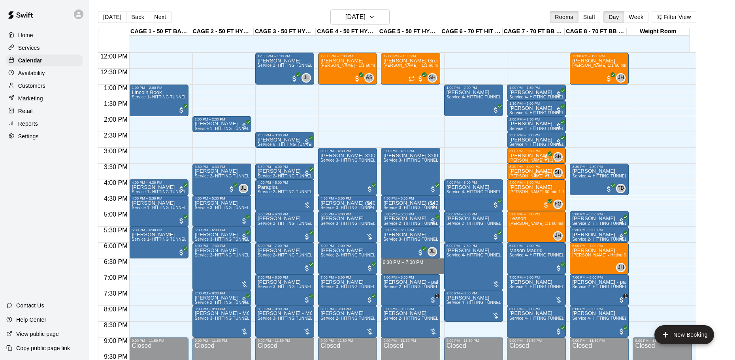
drag, startPoint x: 381, startPoint y: 260, endPoint x: 384, endPoint y: 273, distance: 13.3
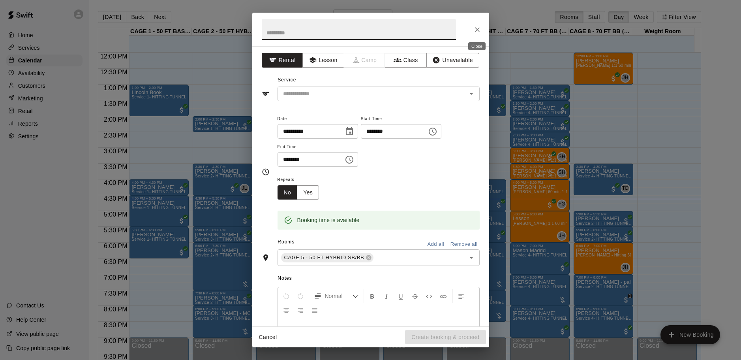
click at [483, 26] on button "Close" at bounding box center [477, 30] width 14 height 14
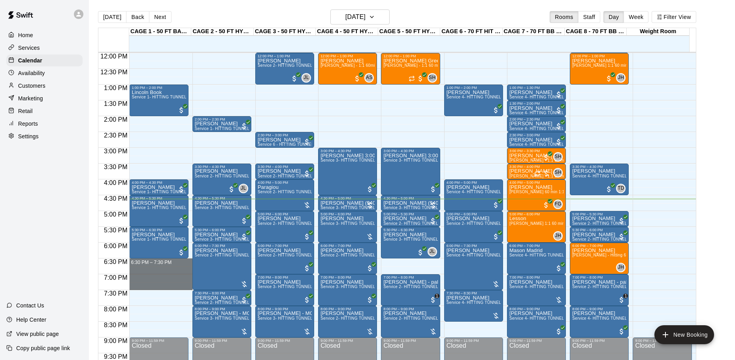
drag, startPoint x: 188, startPoint y: 259, endPoint x: 188, endPoint y: 288, distance: 28.5
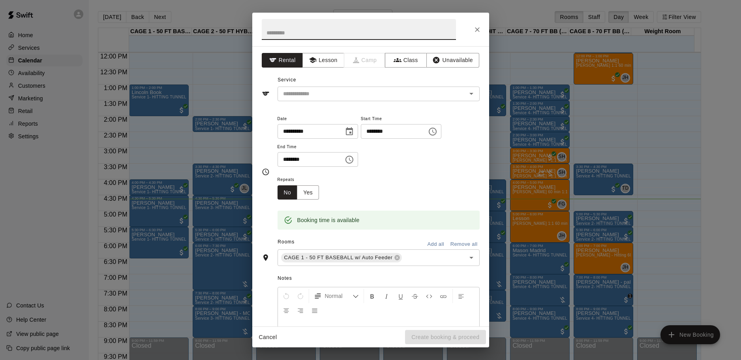
click at [481, 28] on icon "Close" at bounding box center [478, 30] width 8 height 8
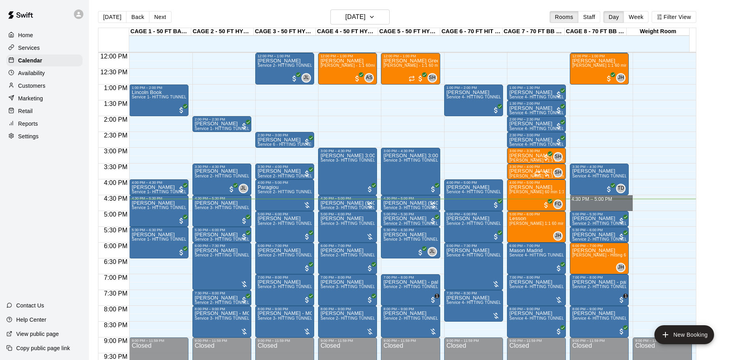
drag, startPoint x: 604, startPoint y: 198, endPoint x: 602, endPoint y: 207, distance: 9.7
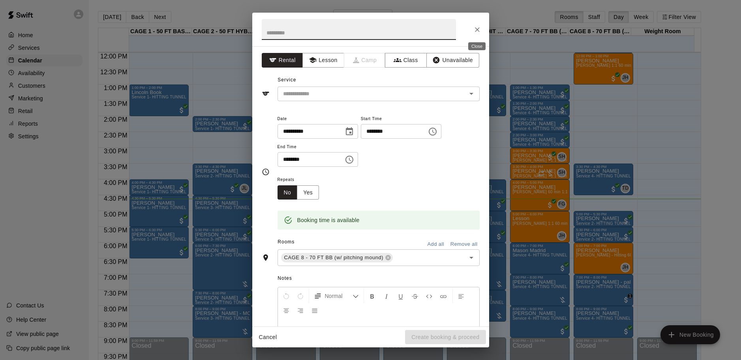
click at [480, 28] on icon "Close" at bounding box center [478, 30] width 8 height 8
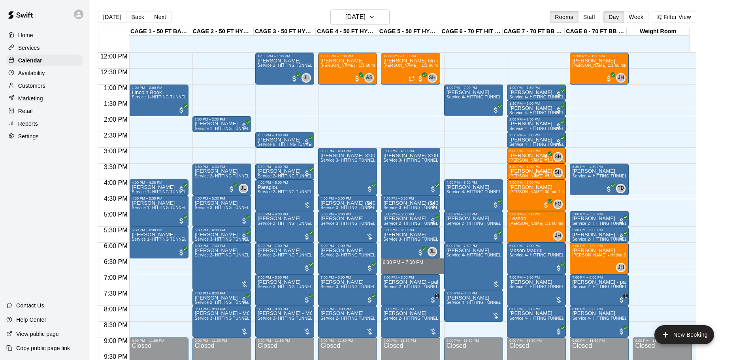
drag, startPoint x: 442, startPoint y: 260, endPoint x: 442, endPoint y: 272, distance: 12.6
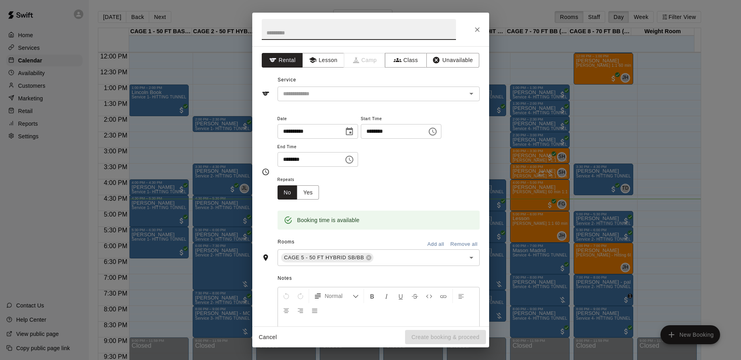
click at [476, 32] on icon "Close" at bounding box center [478, 30] width 8 height 8
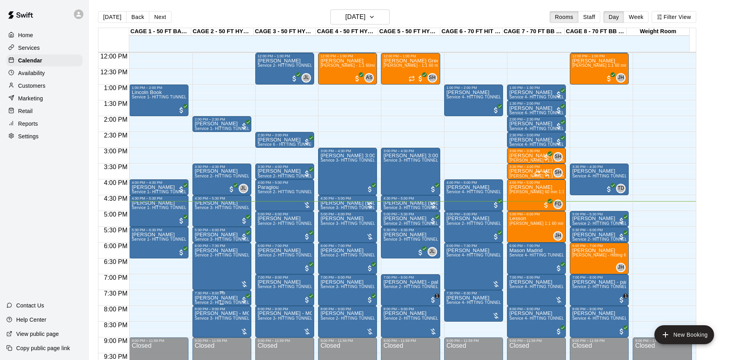
click at [205, 298] on p "[PERSON_NAME]" at bounding box center [222, 298] width 54 height 0
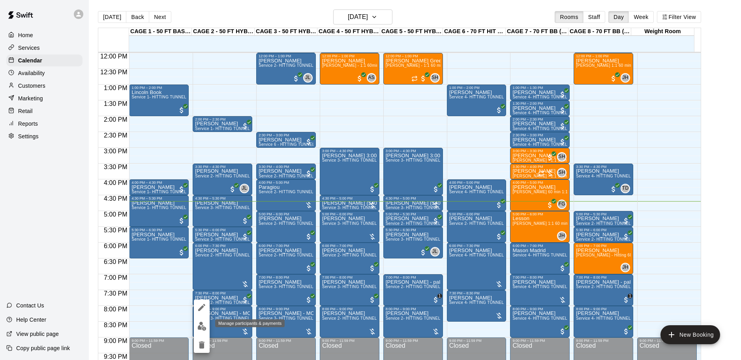
click at [203, 329] on img "edit" at bounding box center [202, 326] width 9 height 9
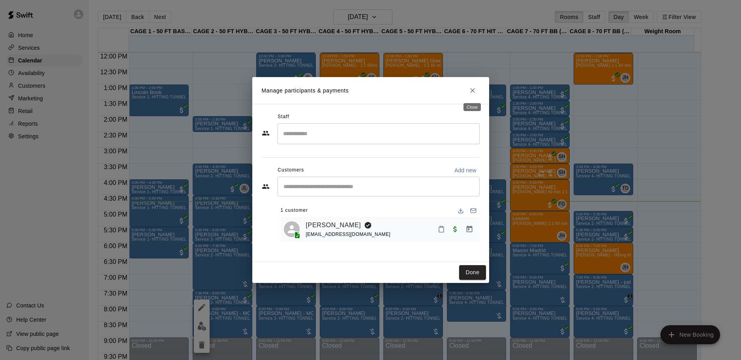
click at [478, 90] on button "Close" at bounding box center [473, 90] width 14 height 14
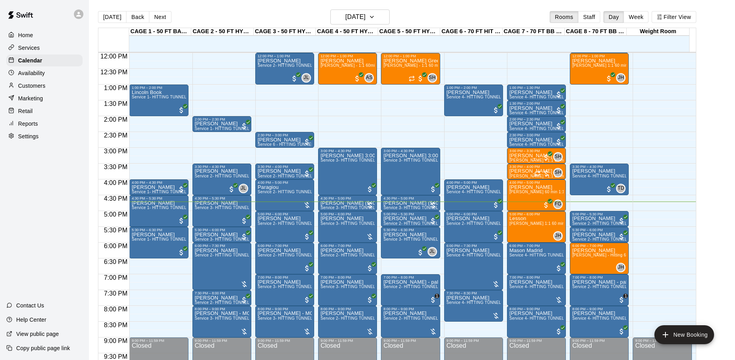
click at [371, 25] on div "Today Back Next Monday Oct 13 Rooms Staff Day Week Filter View" at bounding box center [397, 18] width 598 height 18
click at [371, 24] on button "[DATE]" at bounding box center [359, 16] width 59 height 15
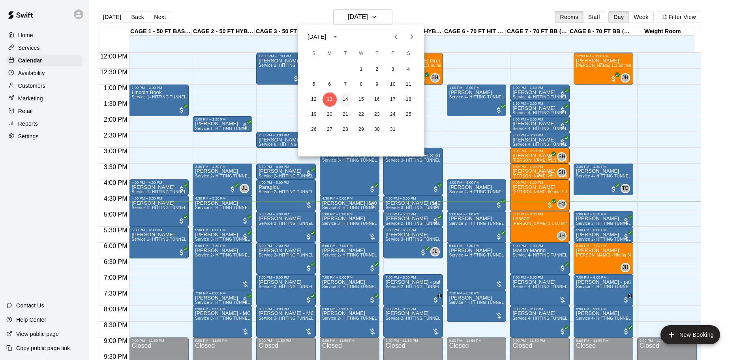
click at [348, 97] on button "14" at bounding box center [346, 99] width 14 height 14
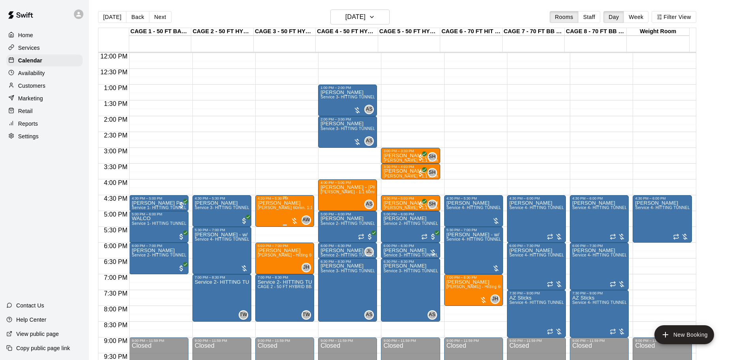
click at [268, 203] on p "Maxwell Snow" at bounding box center [285, 203] width 54 height 0
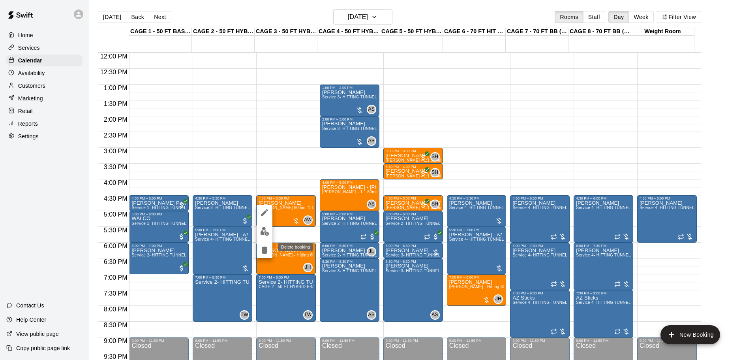
click at [264, 247] on icon "delete" at bounding box center [265, 249] width 6 height 7
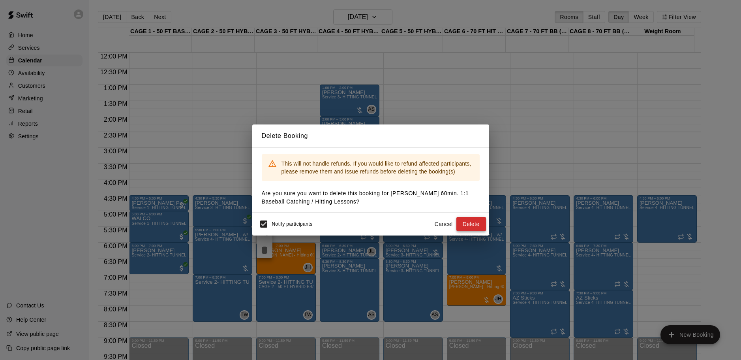
click at [470, 226] on button "Delete" at bounding box center [472, 224] width 30 height 15
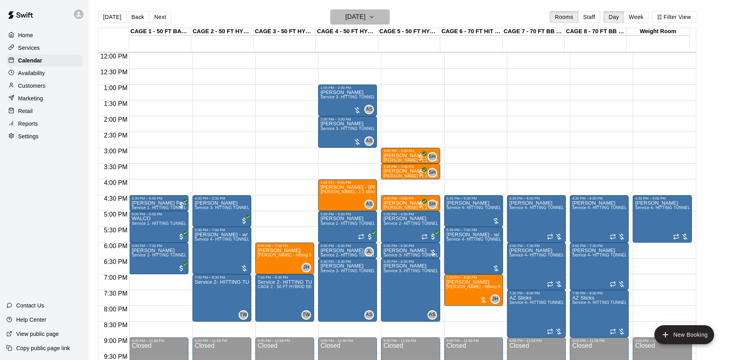
click at [365, 13] on h6 "Tuesday Oct 14" at bounding box center [355, 16] width 20 height 11
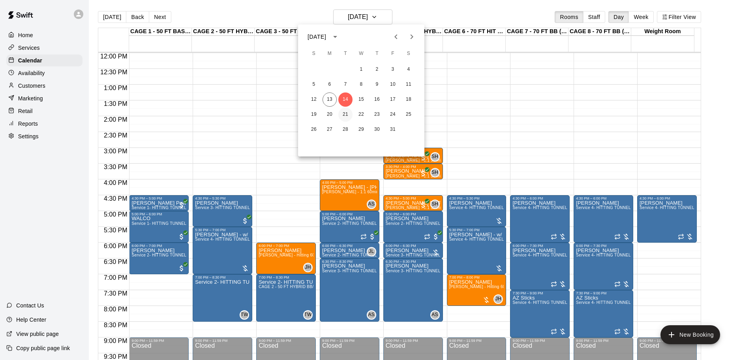
click at [347, 113] on button "21" at bounding box center [346, 114] width 14 height 14
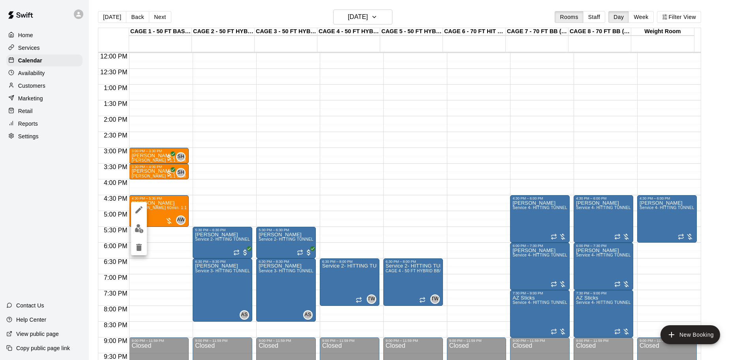
click at [139, 245] on icon "delete" at bounding box center [139, 247] width 6 height 7
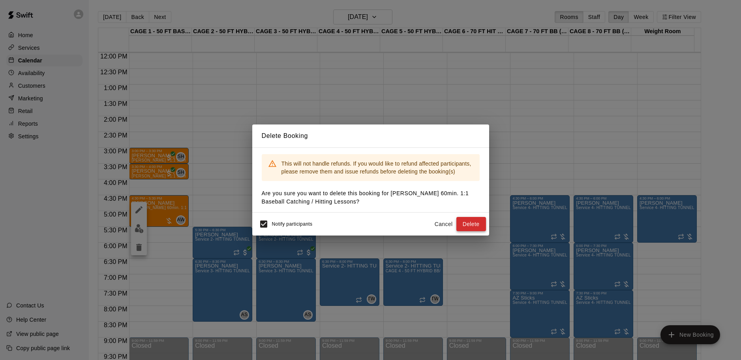
click at [469, 229] on button "Delete" at bounding box center [472, 224] width 30 height 15
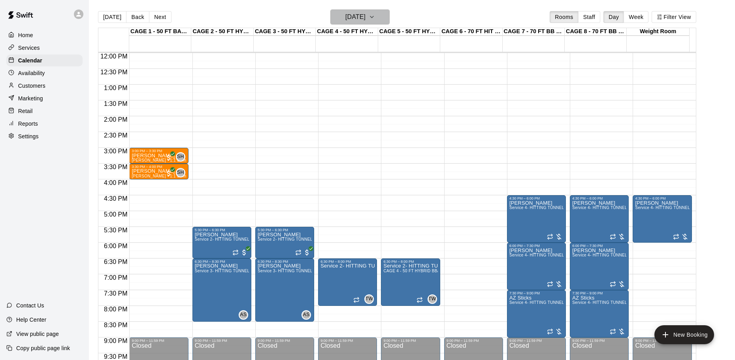
click at [364, 18] on h6 "Tuesday Oct 21" at bounding box center [355, 16] width 20 height 11
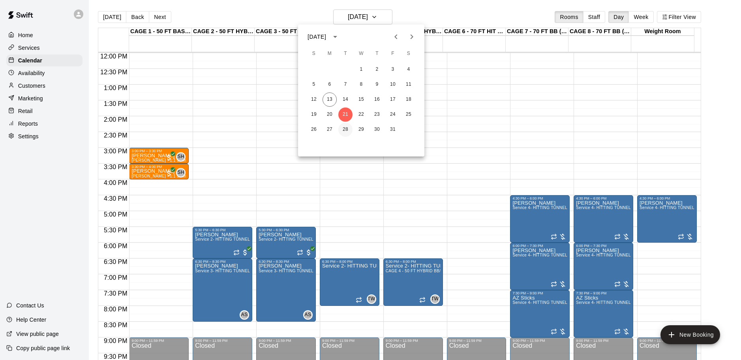
click at [347, 129] on button "28" at bounding box center [346, 129] width 14 height 14
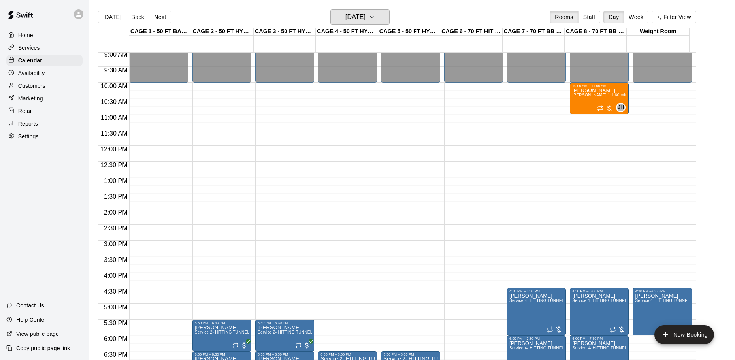
scroll to position [300, 0]
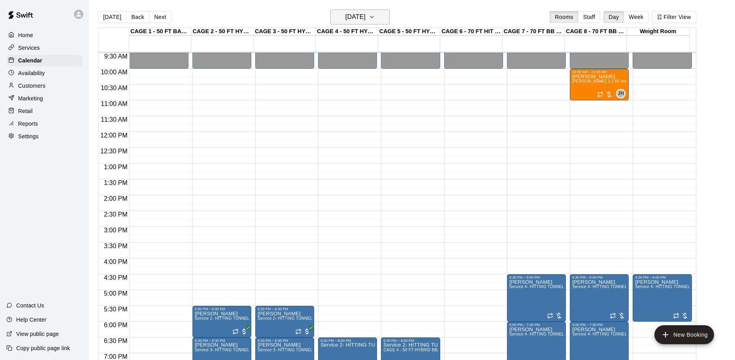
click at [345, 16] on h6 "Tuesday Oct 28" at bounding box center [355, 16] width 20 height 11
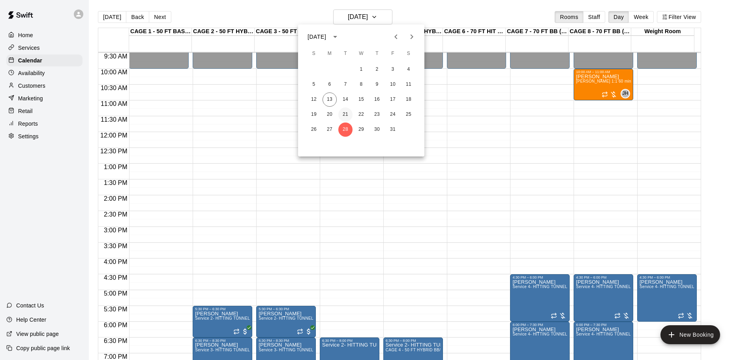
click at [347, 107] on button "21" at bounding box center [346, 114] width 14 height 14
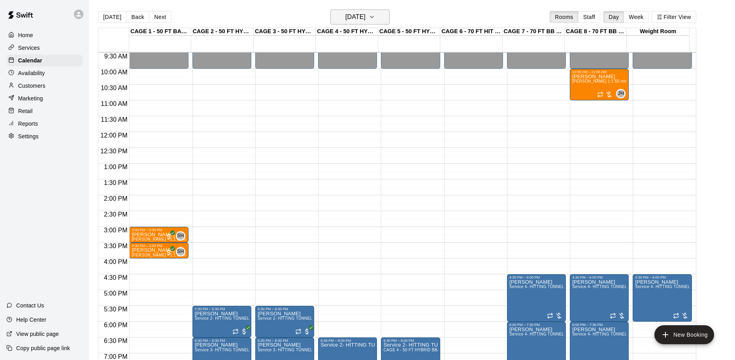
click at [349, 16] on h6 "Tuesday Oct 21" at bounding box center [355, 16] width 20 height 11
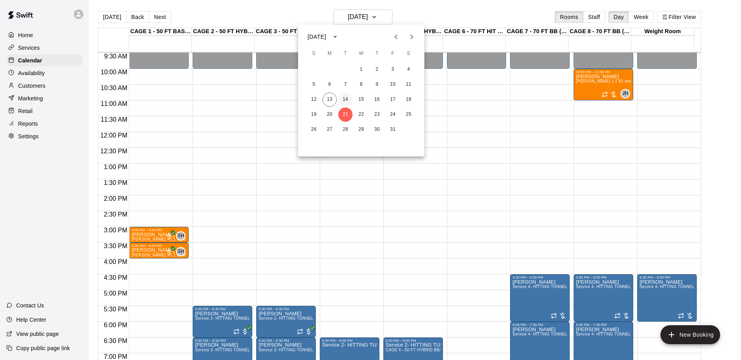
click at [347, 100] on button "14" at bounding box center [346, 99] width 14 height 14
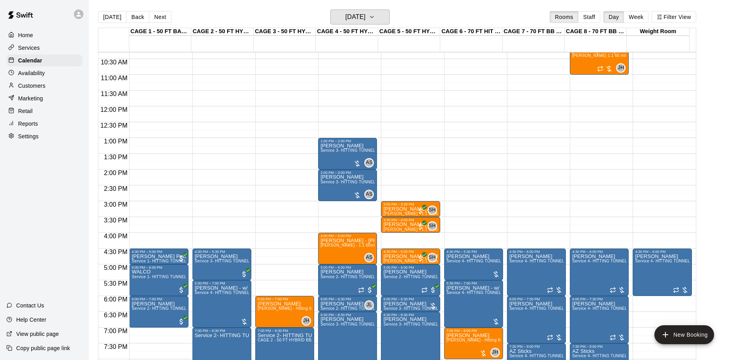
scroll to position [339, 0]
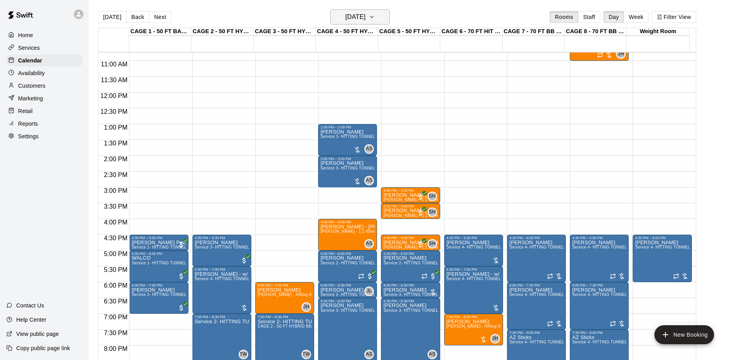
click at [359, 20] on h6 "Tuesday Oct 14" at bounding box center [355, 16] width 20 height 11
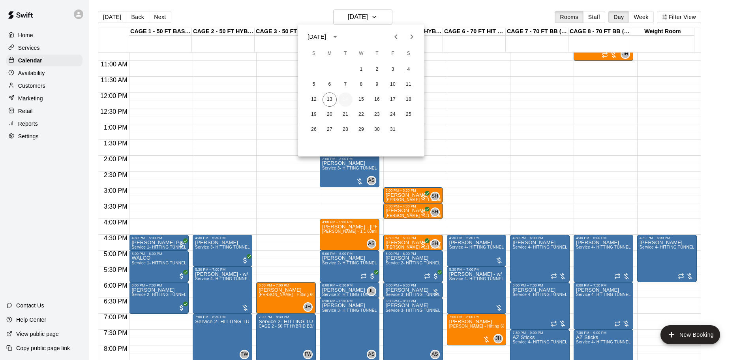
click at [344, 100] on button "14" at bounding box center [346, 99] width 14 height 14
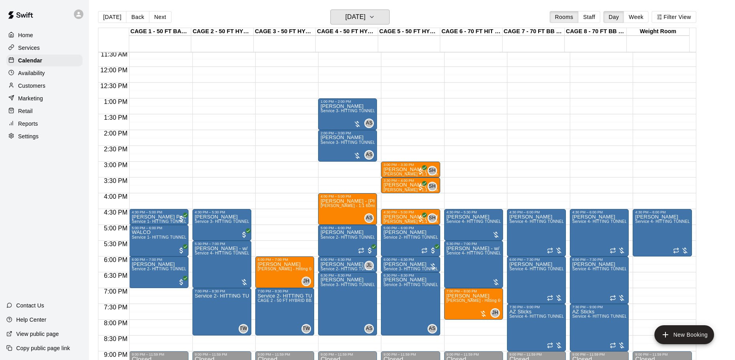
scroll to position [379, 0]
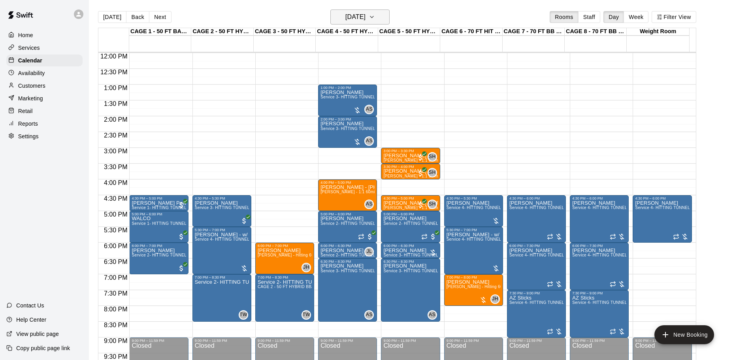
click at [365, 18] on h6 "Tuesday Oct 14" at bounding box center [355, 16] width 20 height 11
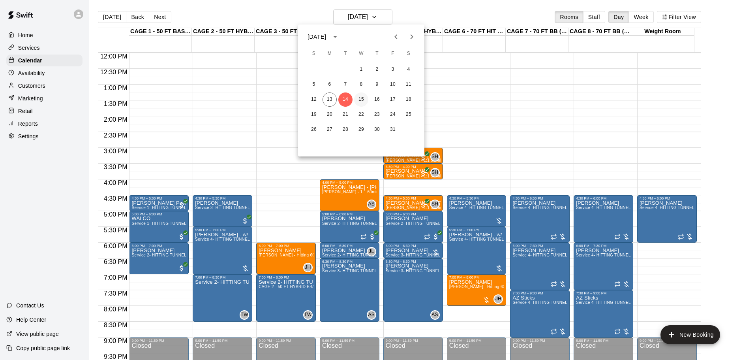
click at [365, 99] on button "15" at bounding box center [361, 99] width 14 height 14
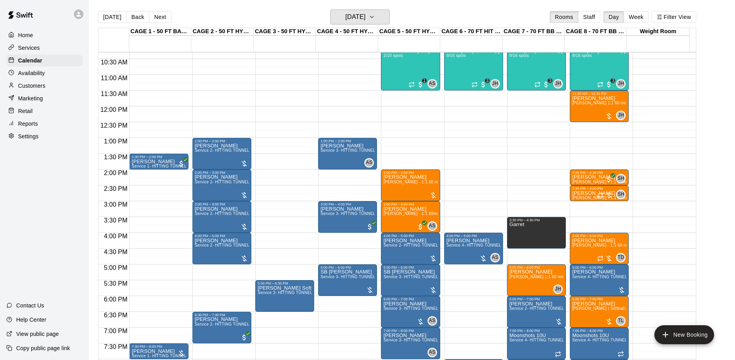
scroll to position [339, 0]
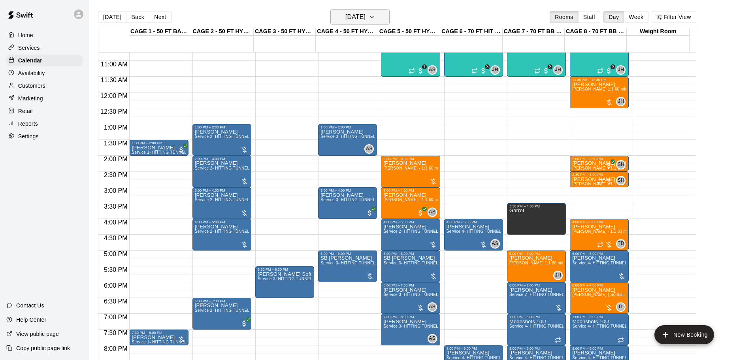
click at [365, 15] on h6 "Wednesday Oct 15" at bounding box center [355, 16] width 20 height 11
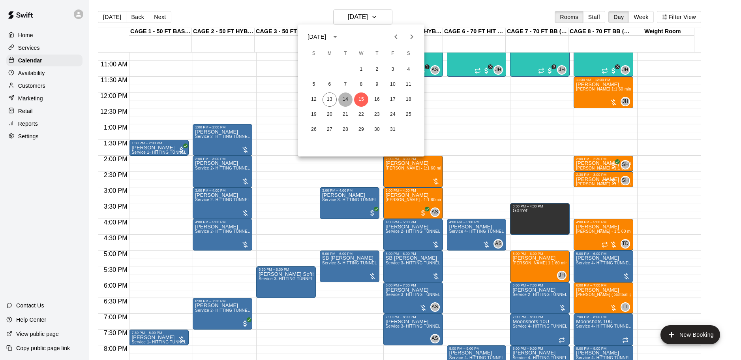
click at [344, 100] on button "14" at bounding box center [346, 99] width 14 height 14
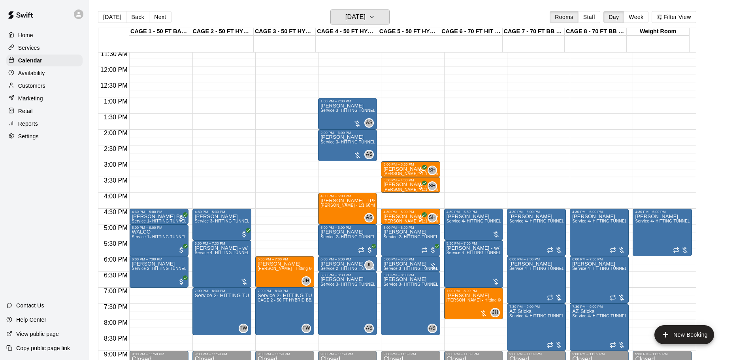
scroll to position [379, 0]
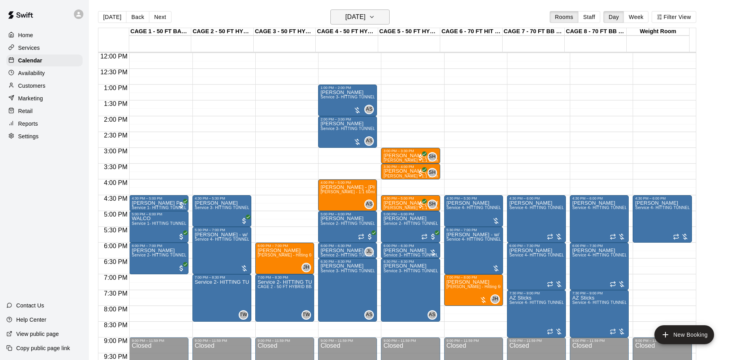
click at [365, 12] on h6 "Tuesday Oct 14" at bounding box center [355, 16] width 20 height 11
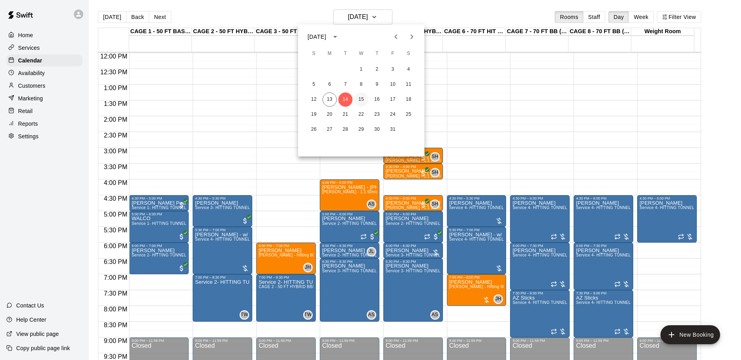
click at [359, 100] on button "15" at bounding box center [361, 99] width 14 height 14
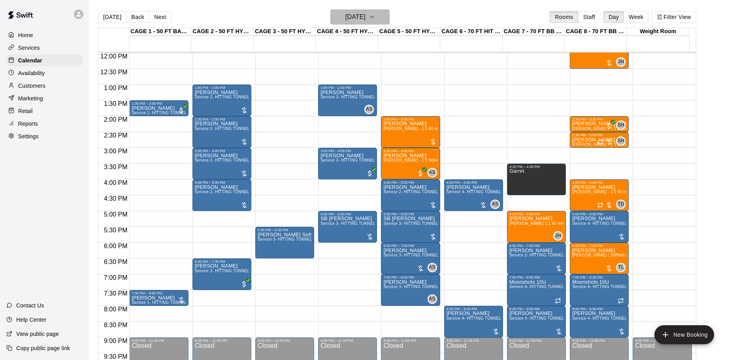
click at [345, 18] on h6 "Wednesday Oct 15" at bounding box center [355, 16] width 20 height 11
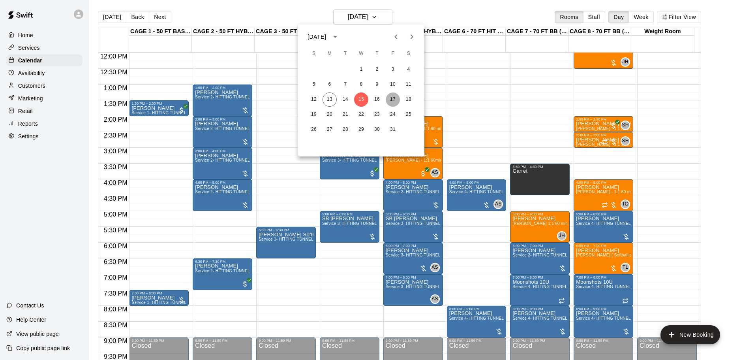
click at [395, 100] on button "17" at bounding box center [393, 99] width 14 height 14
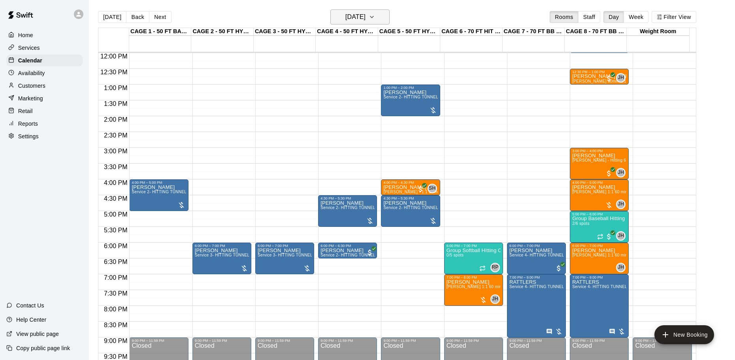
click at [359, 21] on h6 "Friday Oct 17" at bounding box center [355, 16] width 20 height 11
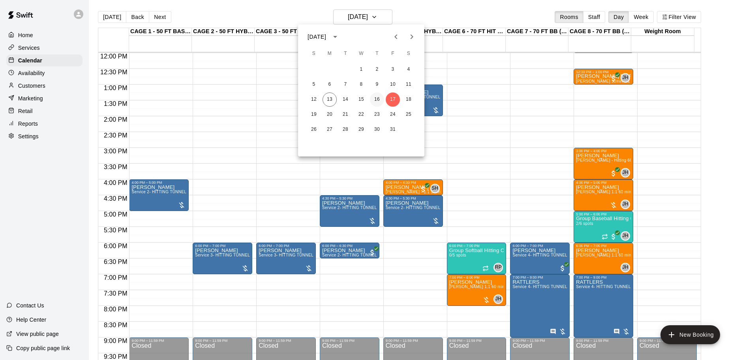
click at [375, 99] on button "16" at bounding box center [377, 99] width 14 height 14
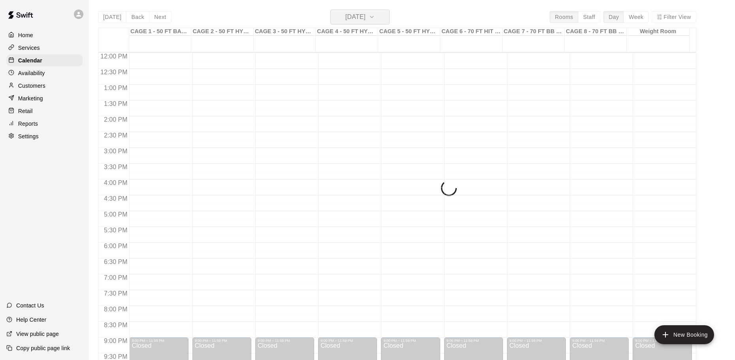
click at [365, 17] on h6 "Thursday Oct 16" at bounding box center [355, 16] width 20 height 11
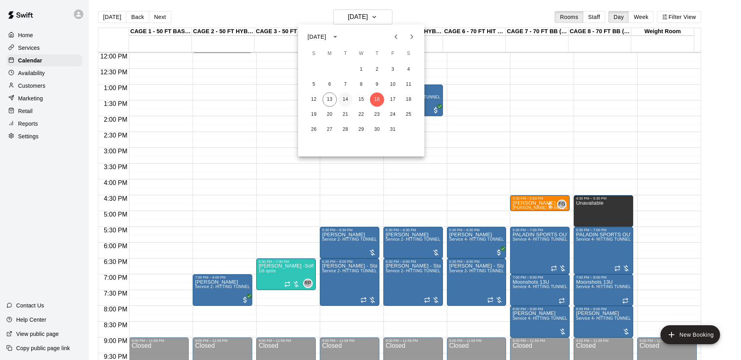
click at [344, 100] on button "14" at bounding box center [346, 99] width 14 height 14
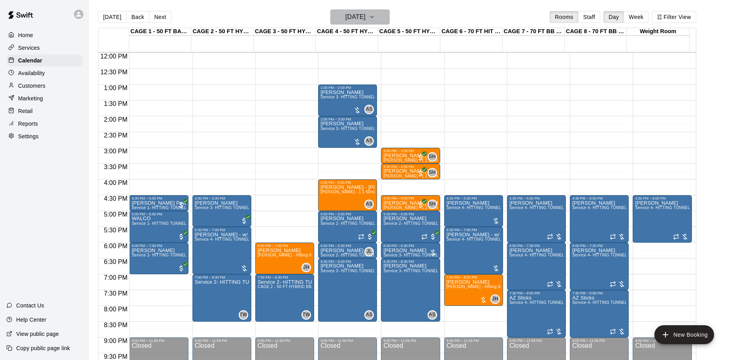
click at [365, 17] on h6 "Tuesday Oct 14" at bounding box center [355, 16] width 20 height 11
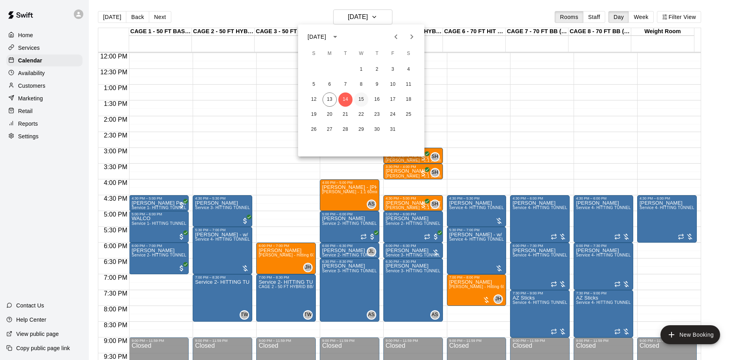
click at [365, 100] on button "15" at bounding box center [361, 99] width 14 height 14
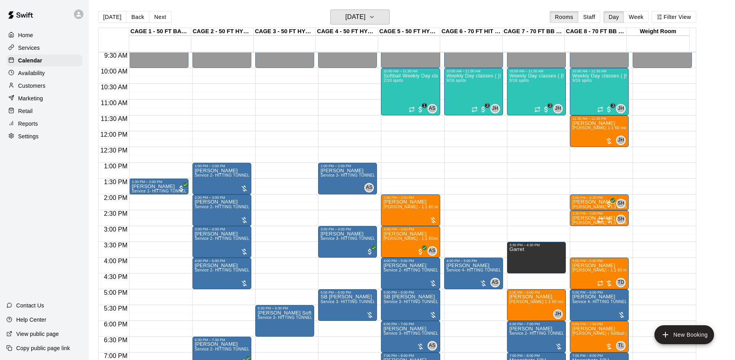
scroll to position [300, 0]
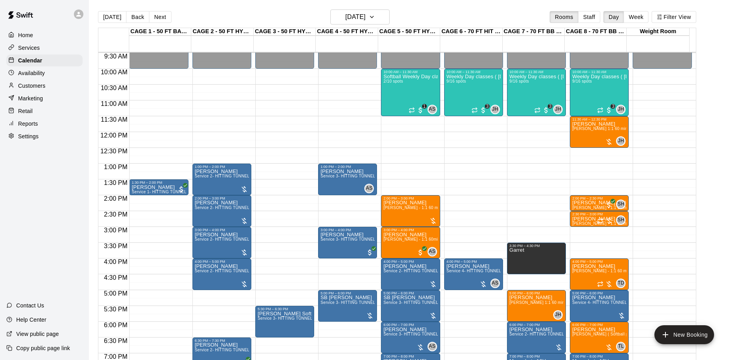
click at [372, 2] on main "Today Back Next Wednesday Oct 15 Rooms Staff Day Week Filter View CAGE 1 - 50 F…" at bounding box center [412, 186] width 646 height 372
click at [365, 14] on h6 "Wednesday Oct 15" at bounding box center [355, 16] width 20 height 11
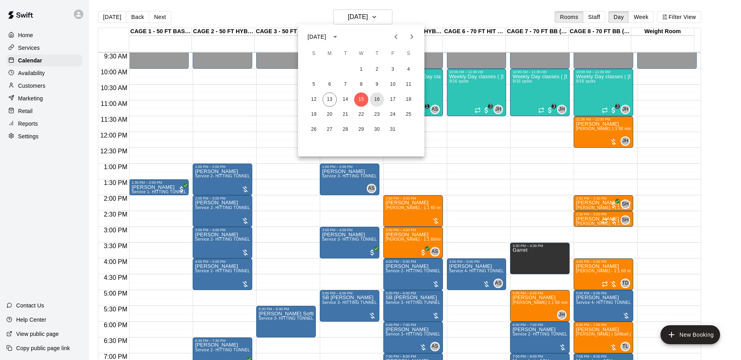
click at [375, 94] on button "16" at bounding box center [377, 99] width 14 height 14
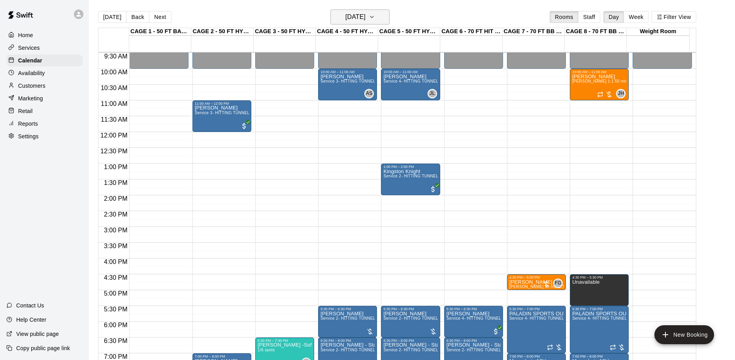
click at [386, 23] on button "Thursday Oct 16" at bounding box center [359, 16] width 59 height 15
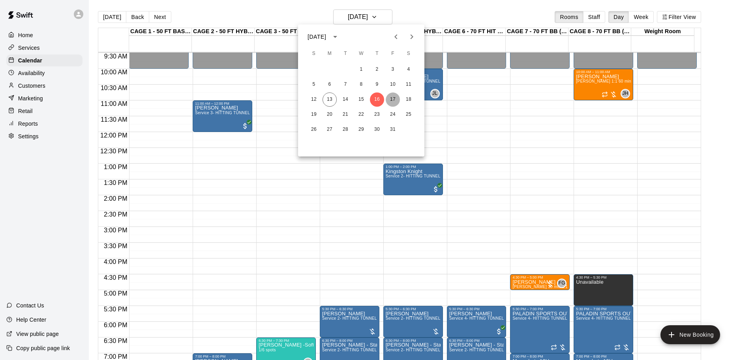
click at [394, 100] on button "17" at bounding box center [393, 99] width 14 height 14
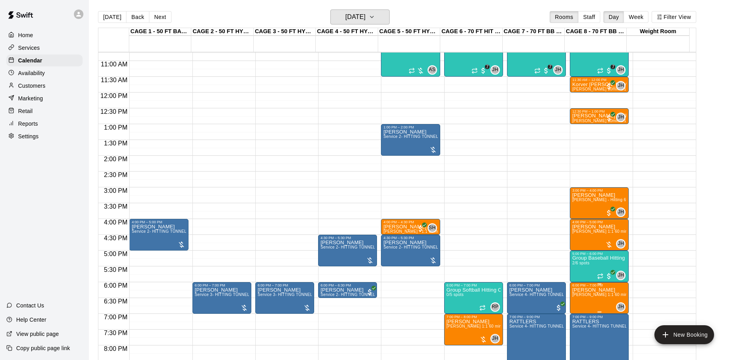
scroll to position [379, 0]
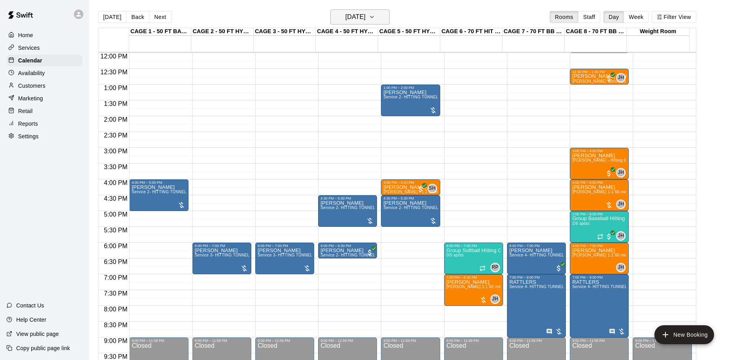
click at [365, 15] on h6 "Friday Oct 17" at bounding box center [355, 16] width 20 height 11
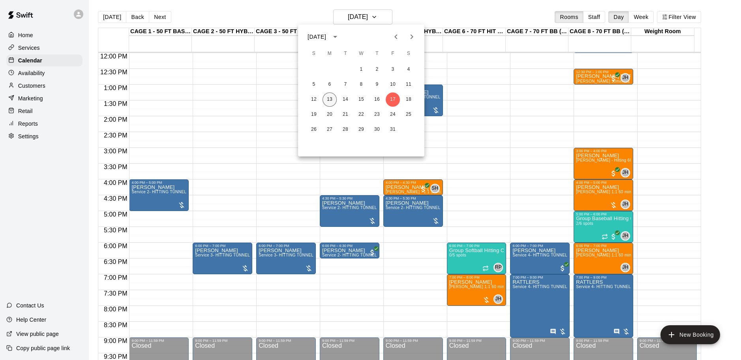
click at [327, 100] on button "13" at bounding box center [330, 99] width 14 height 14
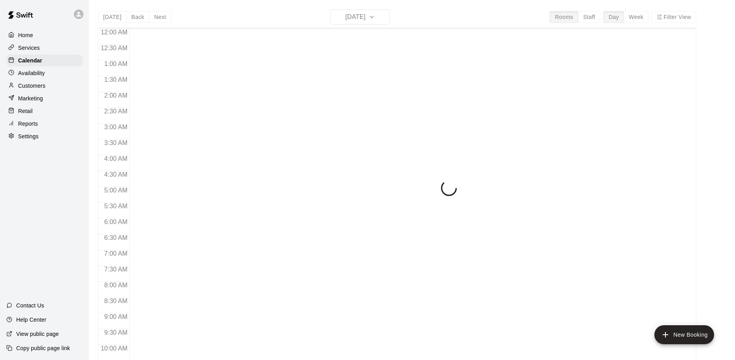
scroll to position [418, 0]
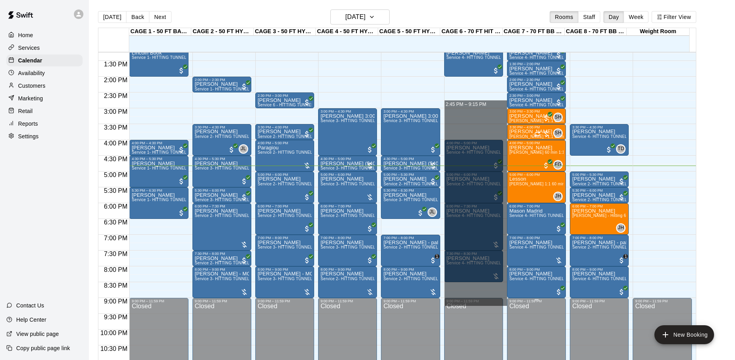
drag, startPoint x: 464, startPoint y: 102, endPoint x: 511, endPoint y: 304, distance: 207.2
click at [511, 304] on div "12:00 AM 12:30 AM 1:00 AM 1:30 AM 2:00 AM 2:30 AM 3:00 AM 3:30 AM 4:00 AM 4:30 …" at bounding box center [396, 210] width 597 height 317
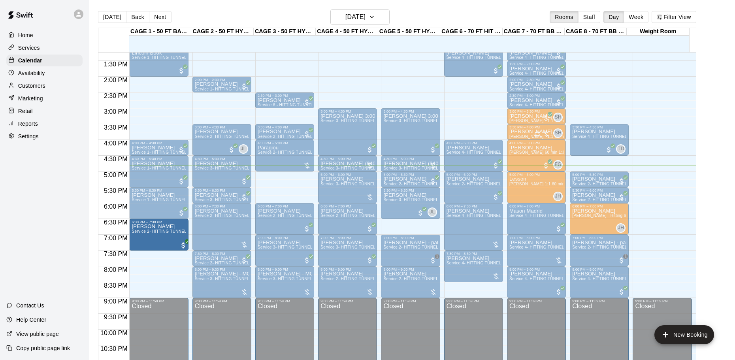
drag, startPoint x: 287, startPoint y: 183, endPoint x: 158, endPoint y: 236, distance: 139.4
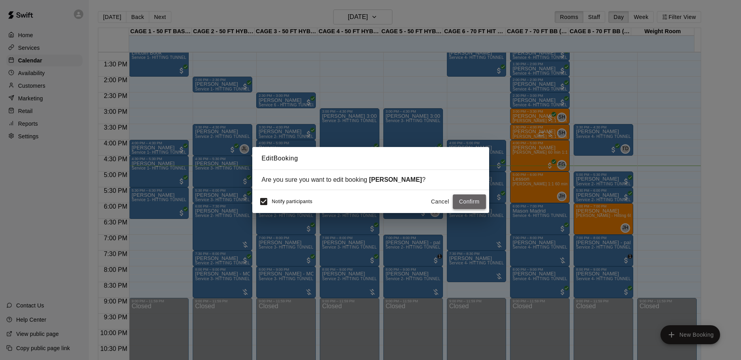
click at [467, 205] on button "Confirm" at bounding box center [469, 201] width 33 height 15
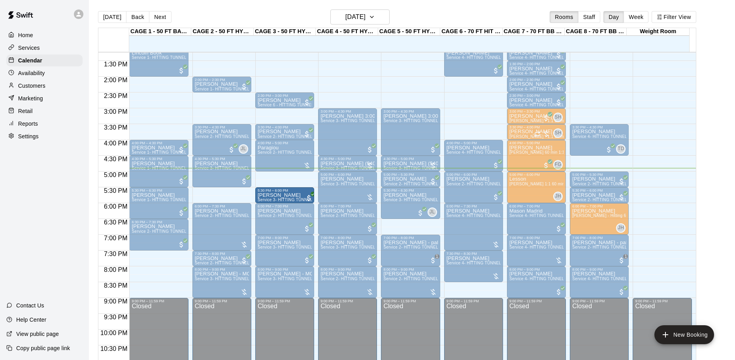
drag, startPoint x: 220, startPoint y: 195, endPoint x: 266, endPoint y: 198, distance: 46.0
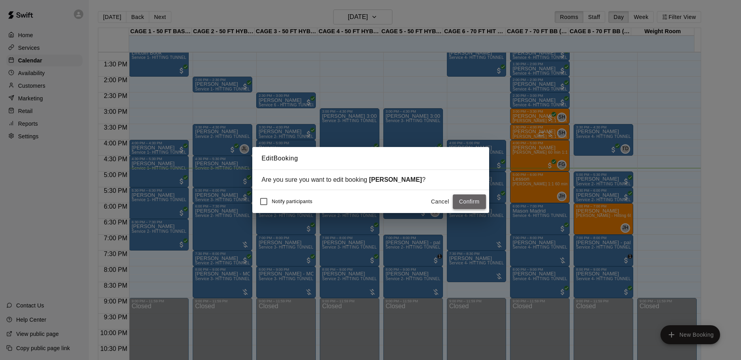
click at [461, 207] on button "Confirm" at bounding box center [469, 201] width 33 height 15
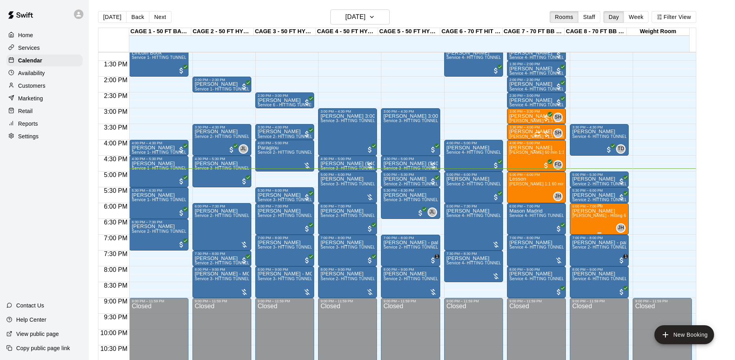
click at [591, 218] on span "[PERSON_NAME] - Hitting 60min 1:1 instruction" at bounding box center [617, 215] width 91 height 4
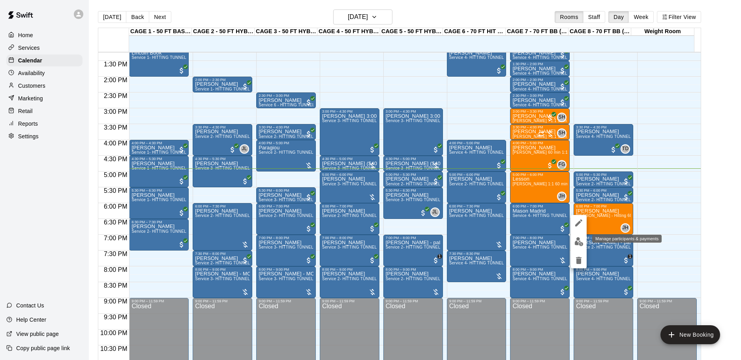
click at [581, 235] on button "edit" at bounding box center [579, 241] width 16 height 15
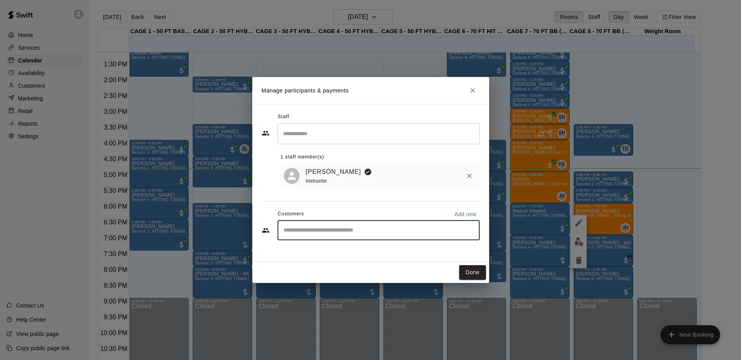
click at [354, 231] on input "Start typing to search customers..." at bounding box center [378, 230] width 195 height 8
type input "*****"
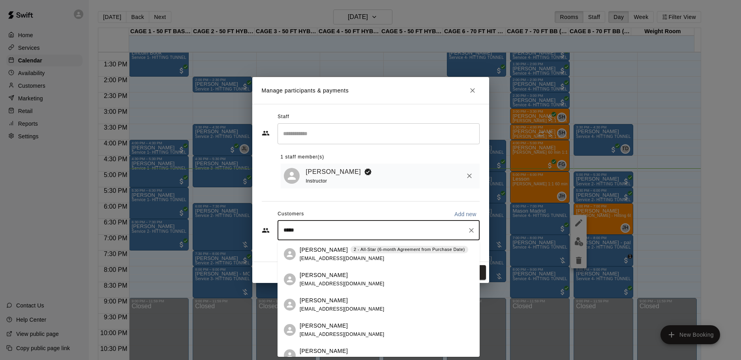
click at [345, 252] on p "[PERSON_NAME]" at bounding box center [324, 250] width 48 height 8
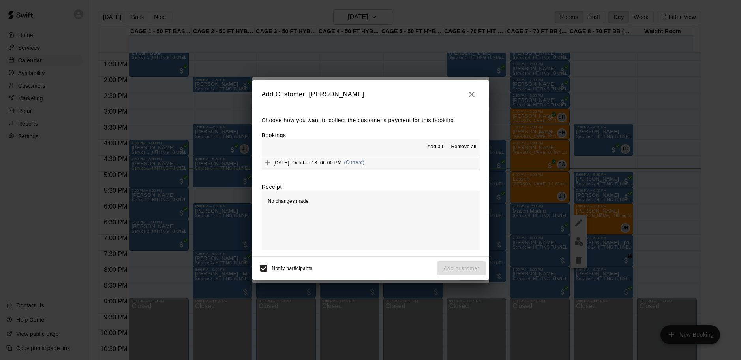
click at [420, 168] on button "[DATE], October 13: 06:00 PM (Current)" at bounding box center [371, 162] width 218 height 15
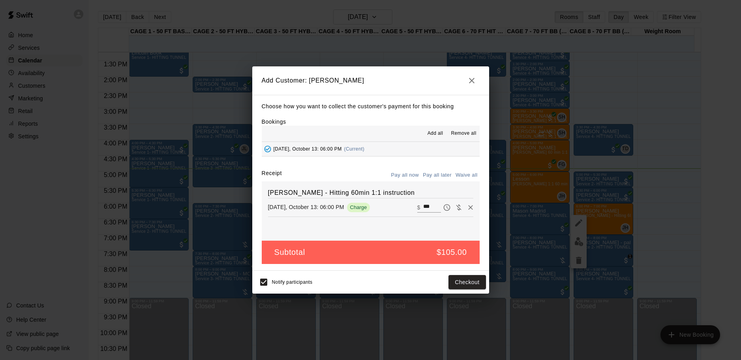
click at [435, 177] on button "Pay all later" at bounding box center [437, 175] width 33 height 12
click at [449, 281] on button "Add customer" at bounding box center [461, 282] width 49 height 15
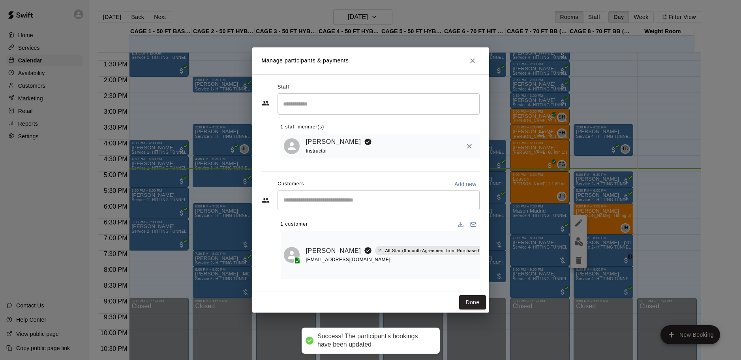
click at [475, 303] on button "Done" at bounding box center [472, 302] width 26 height 15
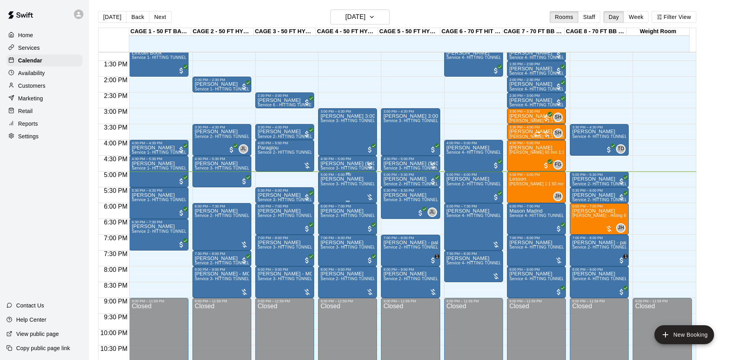
click at [348, 186] on span "Service 3- HITTING TUNNEL RENTAL - 50ft Softball" at bounding box center [369, 184] width 98 height 4
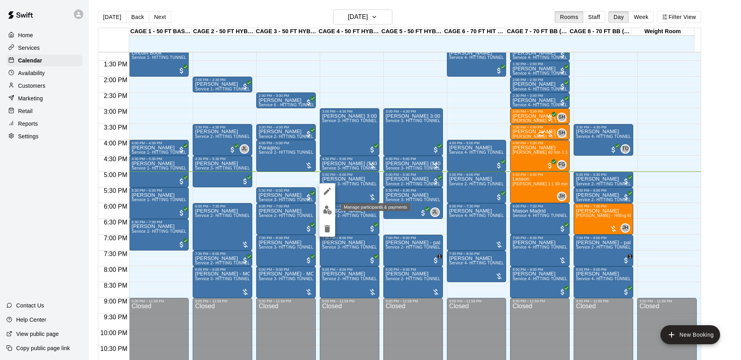
click at [329, 210] on img "edit" at bounding box center [327, 209] width 9 height 9
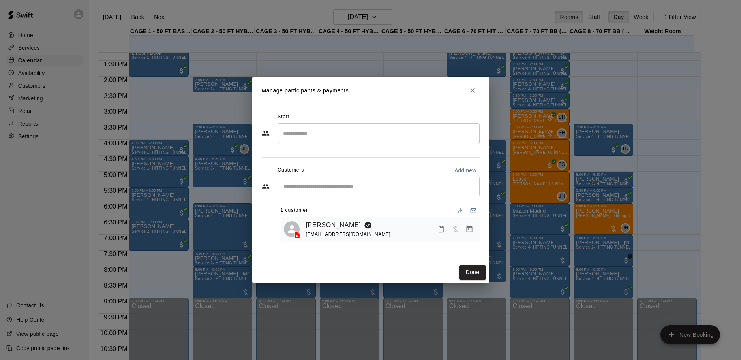
click at [468, 229] on icon "Manage bookings & payment" at bounding box center [470, 229] width 8 height 8
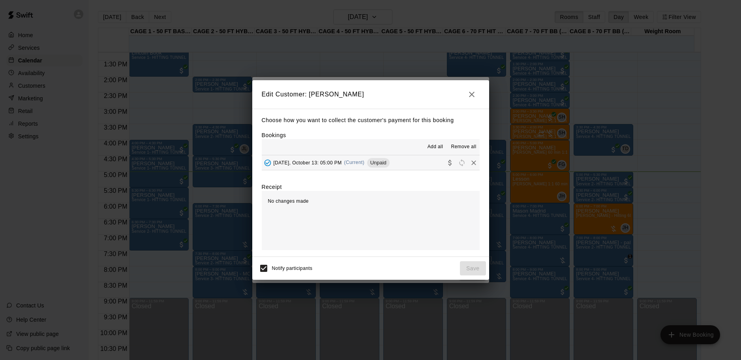
click at [362, 168] on div "[DATE], October 13: 05:00 PM (Current) Unpaid" at bounding box center [326, 163] width 128 height 12
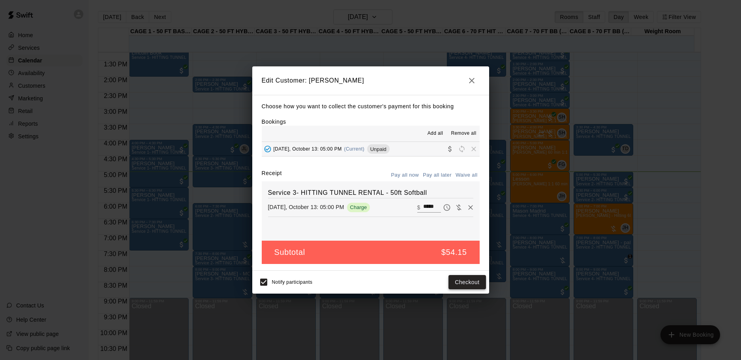
click at [465, 282] on button "Checkout" at bounding box center [467, 282] width 37 height 15
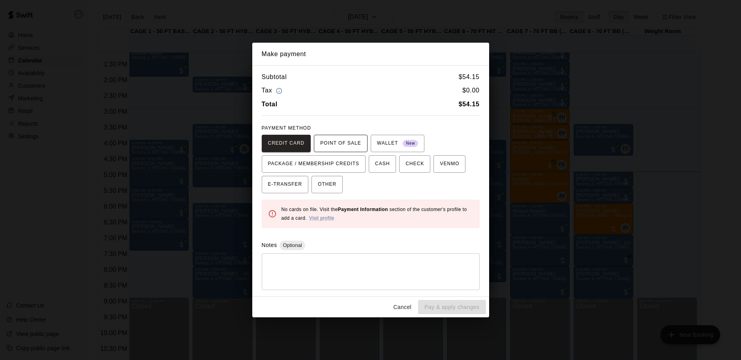
click at [354, 147] on span "POINT OF SALE" at bounding box center [340, 143] width 41 height 13
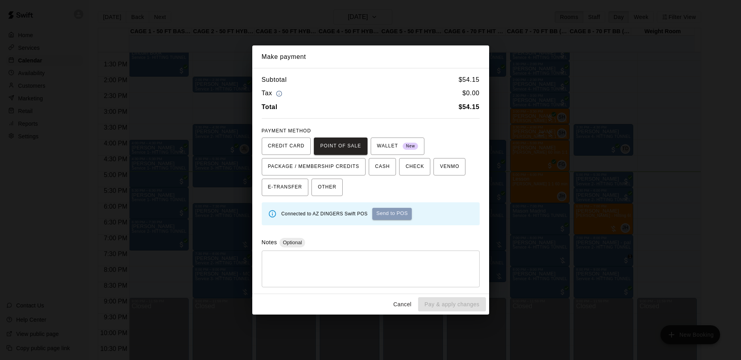
click at [384, 215] on button "Send to POS" at bounding box center [392, 214] width 40 height 12
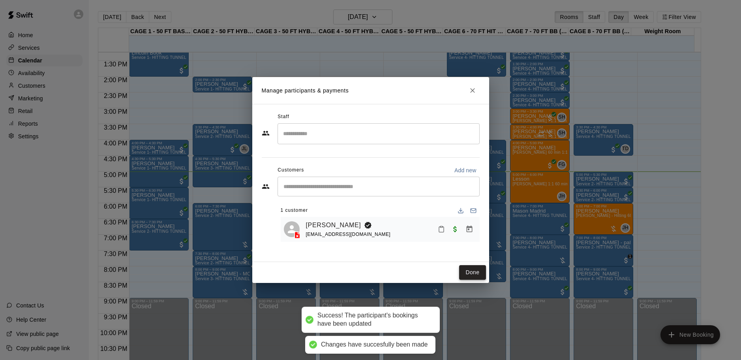
click at [472, 270] on button "Done" at bounding box center [472, 272] width 26 height 15
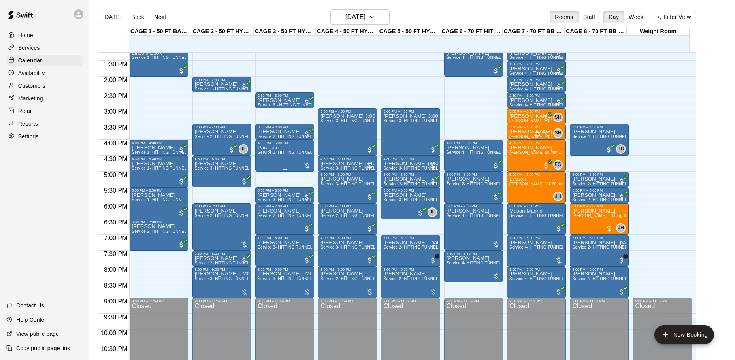
click at [274, 154] on span "Service 2- HITTING TUNNEL RENTAL - 50ft Baseball" at bounding box center [308, 152] width 100 height 4
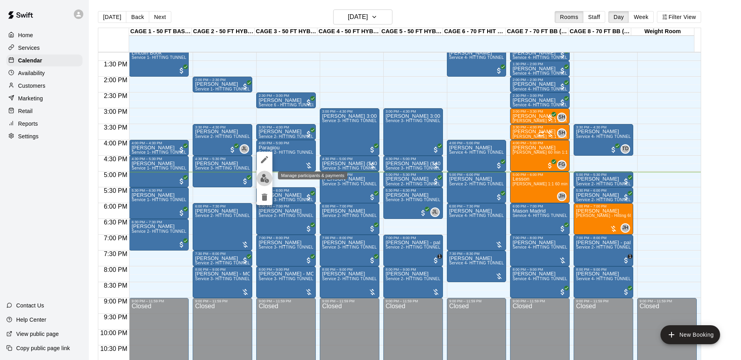
click at [267, 176] on img "edit" at bounding box center [264, 178] width 9 height 9
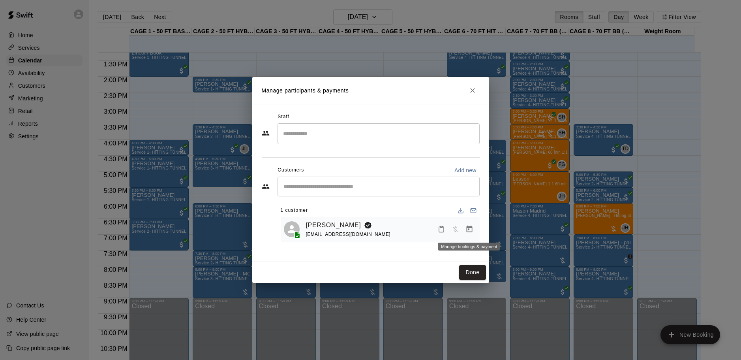
click at [470, 226] on icon "Manage bookings & payment" at bounding box center [470, 229] width 8 height 8
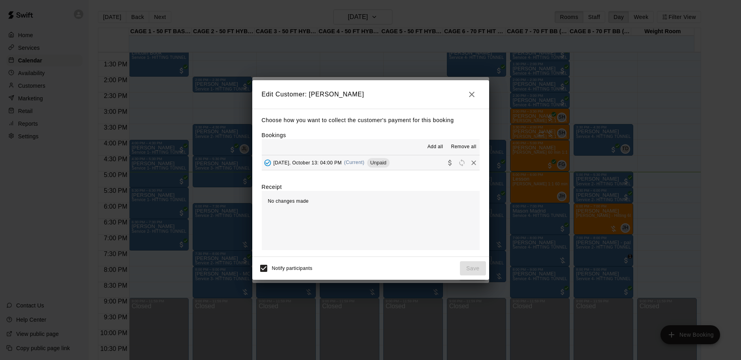
click at [370, 167] on div "[DATE], October 13: 04:00 PM (Current) Unpaid" at bounding box center [326, 163] width 128 height 12
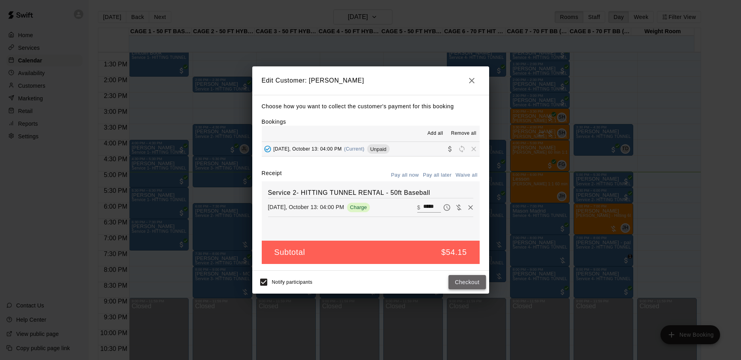
click at [478, 282] on button "Checkout" at bounding box center [467, 282] width 37 height 15
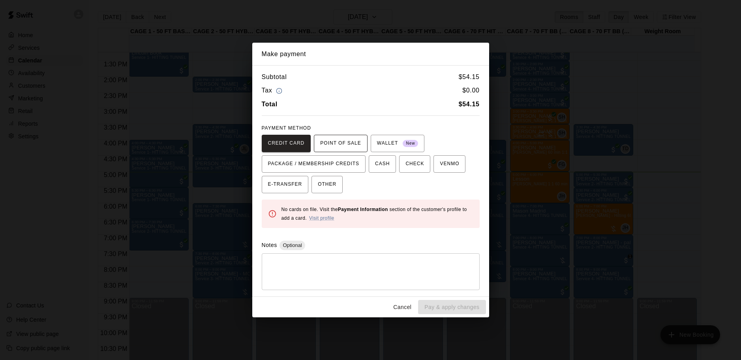
click at [356, 146] on span "POINT OF SALE" at bounding box center [340, 143] width 41 height 13
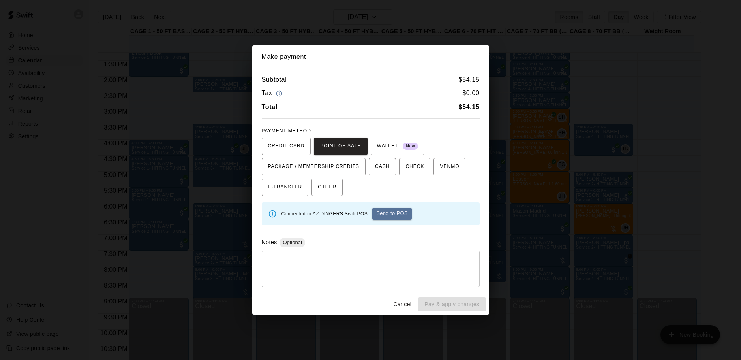
click at [386, 215] on button "Send to POS" at bounding box center [392, 214] width 40 height 12
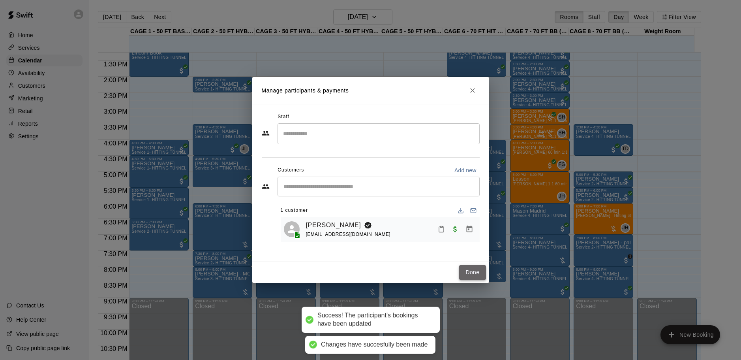
click at [464, 271] on button "Done" at bounding box center [472, 272] width 26 height 15
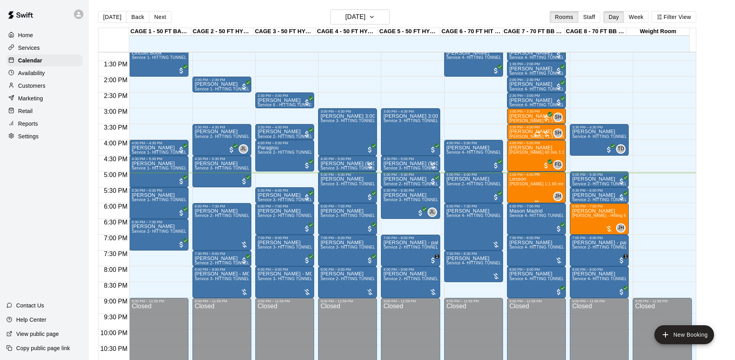
click at [525, 185] on span "[PERSON_NAME] 1:1 60 min. pitching Lesson" at bounding box center [552, 184] width 87 height 4
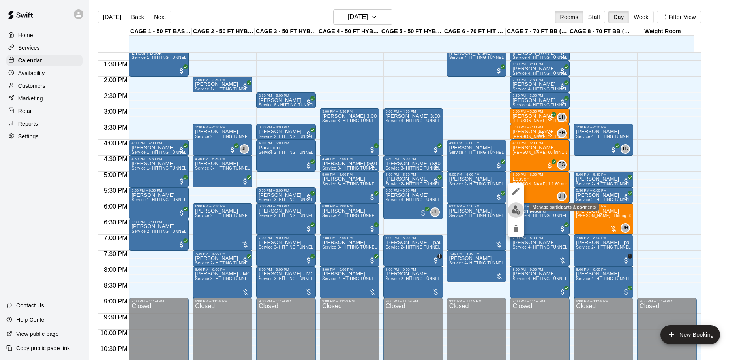
click at [518, 211] on img "edit" at bounding box center [516, 209] width 9 height 9
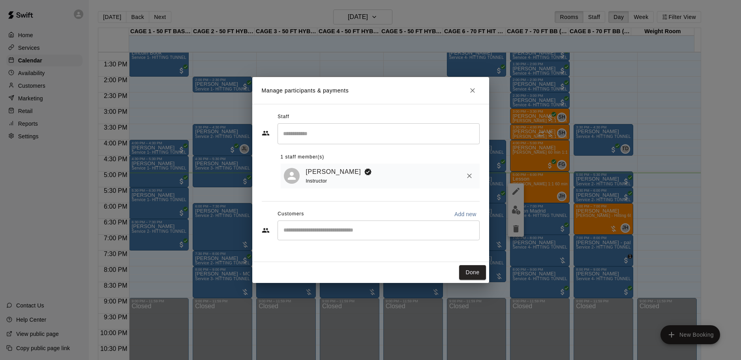
click at [318, 231] on input "Start typing to search customers..." at bounding box center [378, 230] width 195 height 8
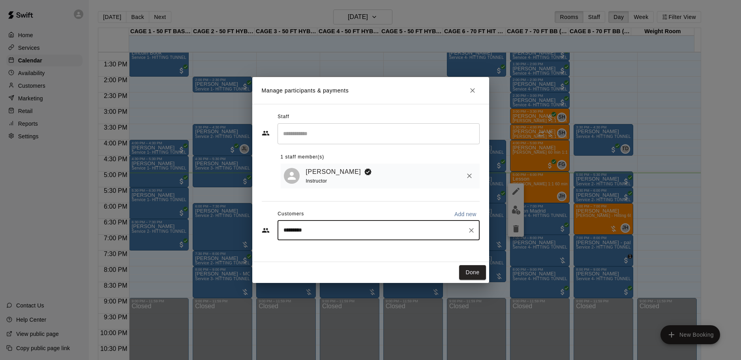
click at [290, 231] on input "*********" at bounding box center [372, 230] width 183 height 8
type input "******"
click at [314, 248] on p "[PERSON_NAME]" at bounding box center [324, 250] width 48 height 8
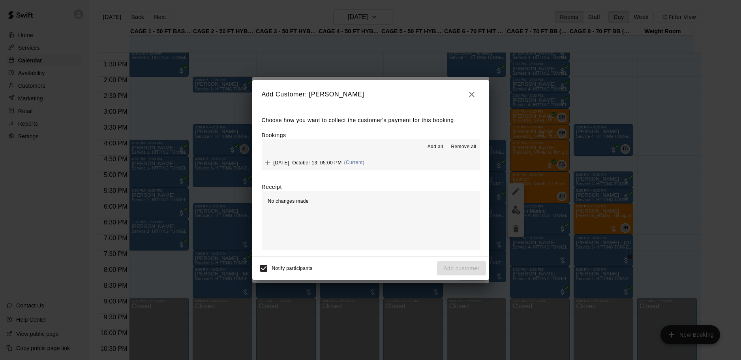
click at [357, 164] on span "(Current)" at bounding box center [354, 163] width 21 height 6
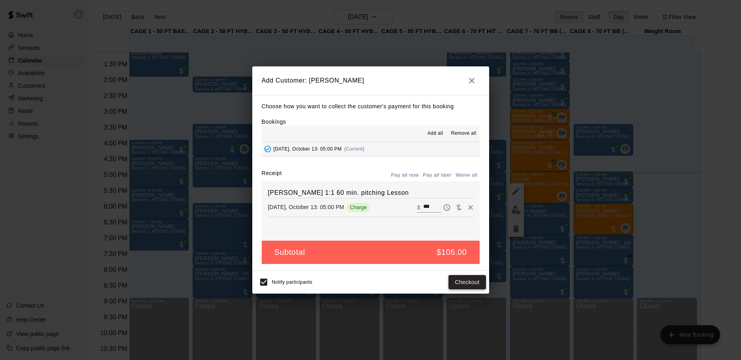
click at [468, 281] on button "Checkout" at bounding box center [467, 282] width 37 height 15
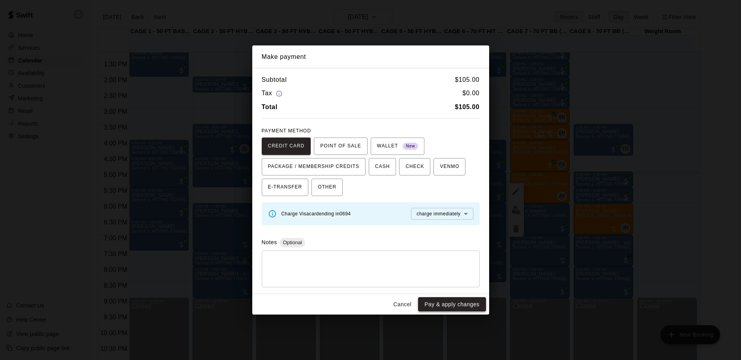
click at [455, 303] on button "Pay & apply changes" at bounding box center [452, 304] width 68 height 15
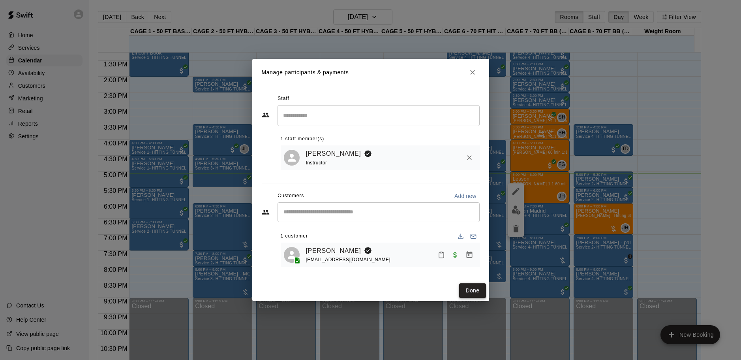
click at [477, 291] on button "Done" at bounding box center [472, 290] width 26 height 15
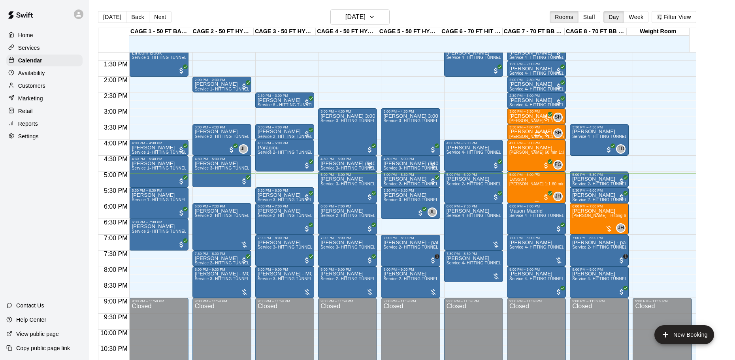
click at [541, 190] on div "Lesson [PERSON_NAME] 1:1 60 min. pitching Lesson" at bounding box center [536, 357] width 54 height 360
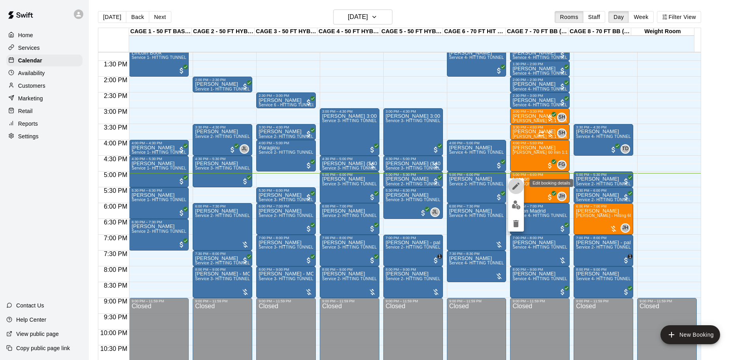
click at [516, 187] on icon "edit" at bounding box center [516, 185] width 7 height 7
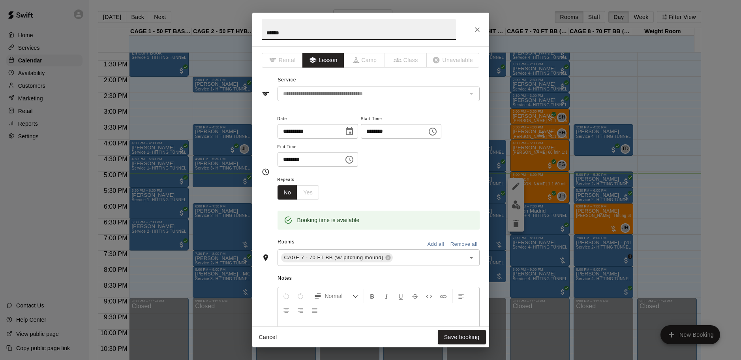
drag, startPoint x: 292, startPoint y: 30, endPoint x: 245, endPoint y: 31, distance: 47.0
click at [245, 31] on div "**********" at bounding box center [370, 180] width 741 height 360
click at [473, 335] on button "Save booking" at bounding box center [462, 337] width 48 height 15
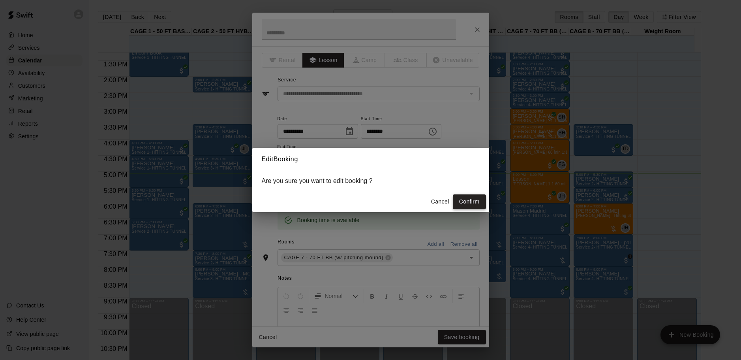
click at [469, 209] on button "Confirm" at bounding box center [469, 201] width 33 height 15
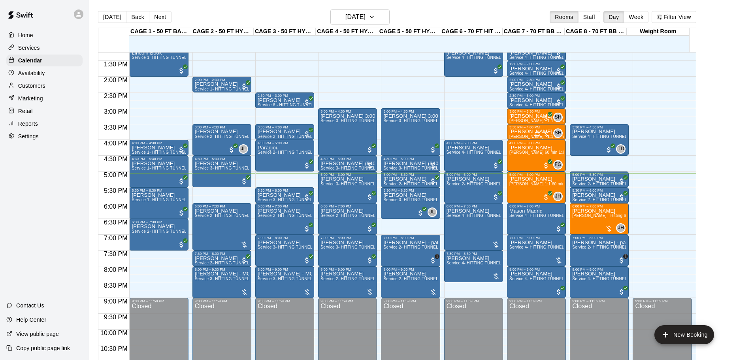
click at [348, 164] on p "[PERSON_NAME] ($40 2 tunnels for 30min) - split as there was a 1 1/2 hr team pa…" at bounding box center [347, 164] width 54 height 0
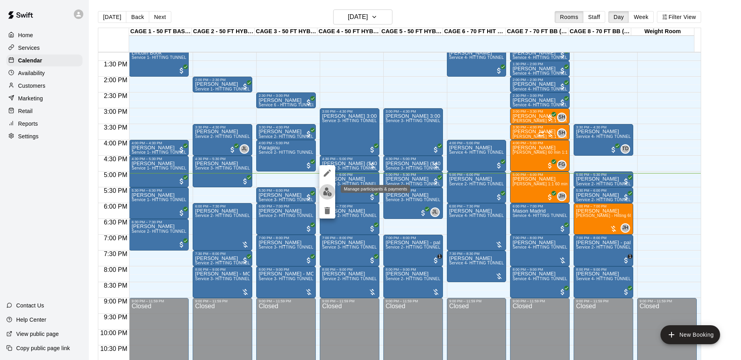
click at [330, 191] on img "edit" at bounding box center [327, 191] width 9 height 9
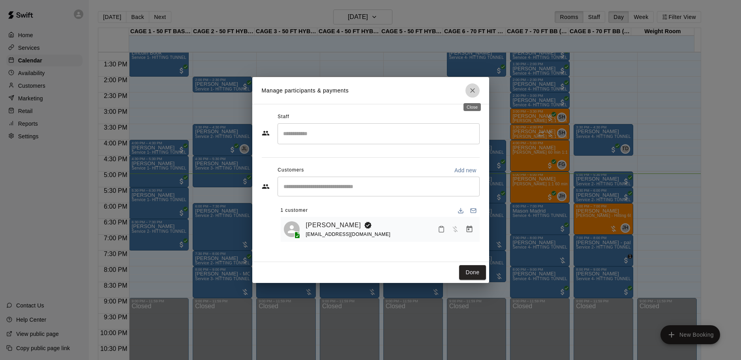
click at [475, 92] on icon "Close" at bounding box center [473, 91] width 8 height 8
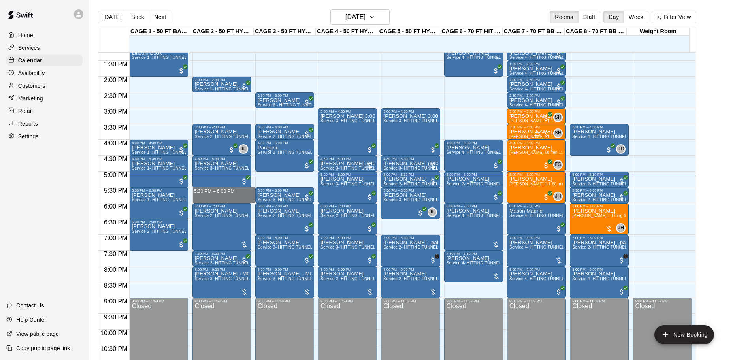
drag, startPoint x: 234, startPoint y: 189, endPoint x: 234, endPoint y: 198, distance: 9.1
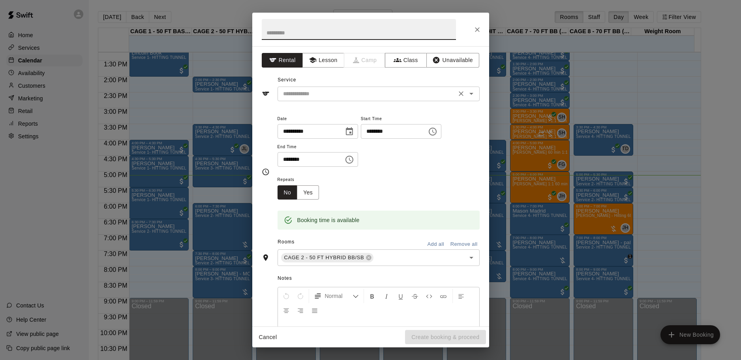
click at [322, 89] on input "text" at bounding box center [367, 94] width 174 height 10
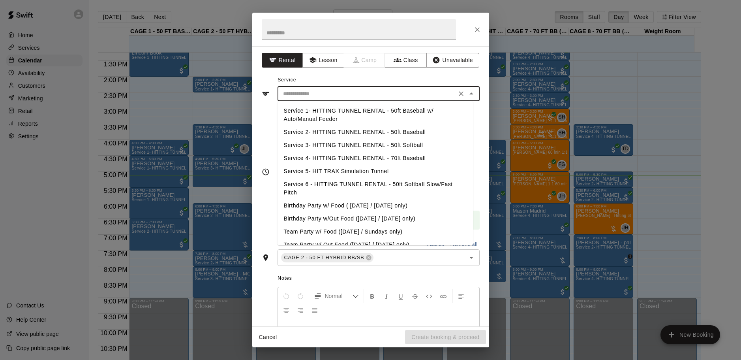
click at [372, 131] on li "Service 2- HITTING TUNNEL RENTAL - 50ft Baseball" at bounding box center [376, 132] width 196 height 13
type input "**********"
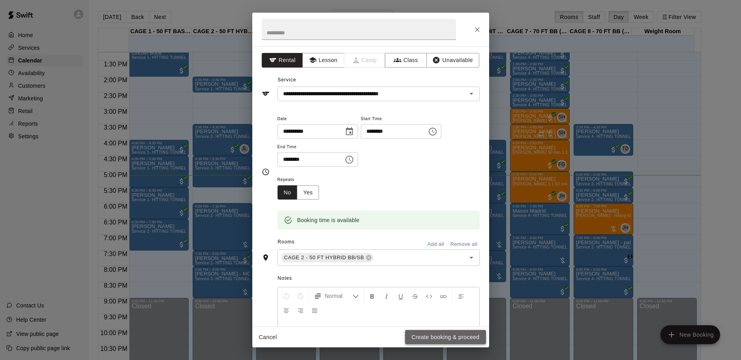
click at [454, 338] on button "Create booking & proceed" at bounding box center [445, 337] width 81 height 15
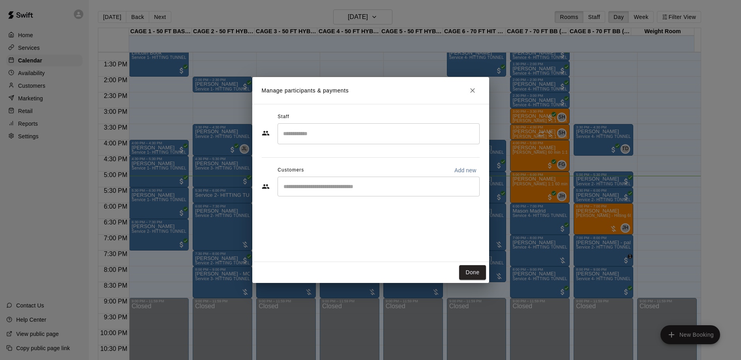
click at [465, 268] on button "Done" at bounding box center [472, 272] width 26 height 15
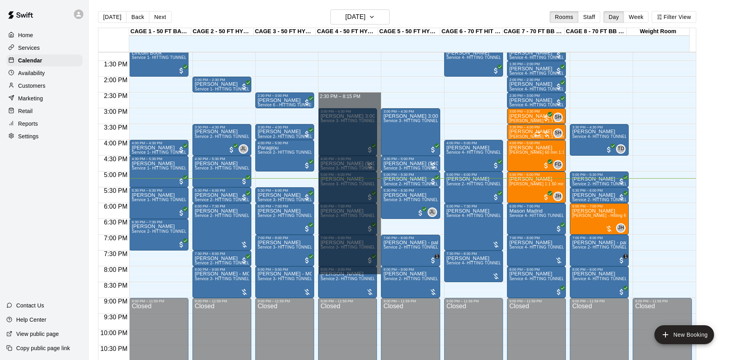
drag, startPoint x: 337, startPoint y: 96, endPoint x: 364, endPoint y: 283, distance: 189.6
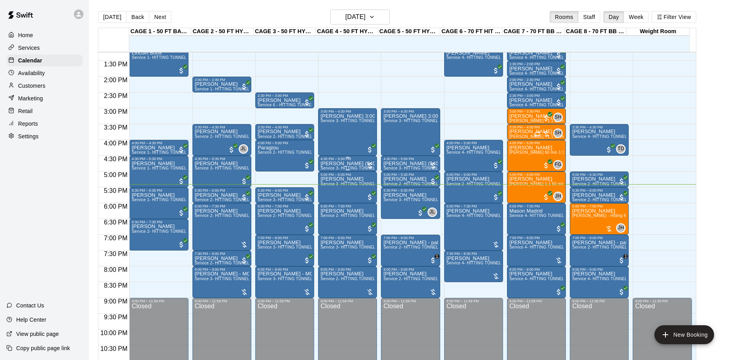
click at [356, 161] on div "4:30 PM – 5:00 PM" at bounding box center [347, 159] width 54 height 4
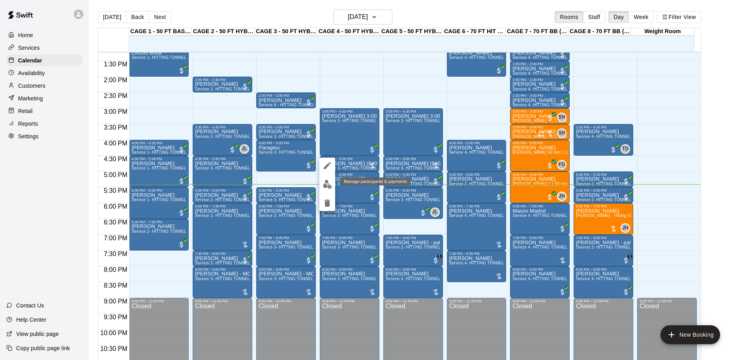
click at [329, 183] on img "edit" at bounding box center [327, 184] width 9 height 9
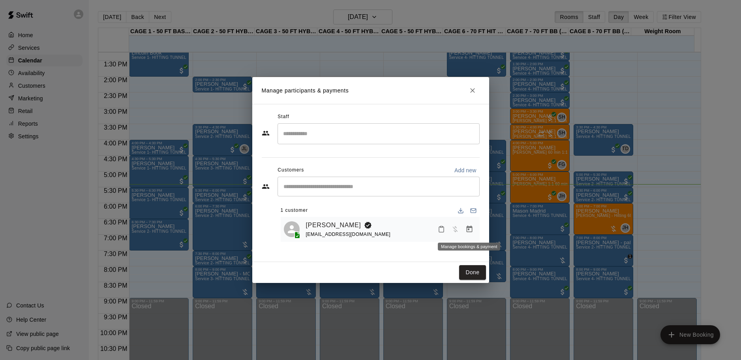
click at [470, 226] on icon "Manage bookings & payment" at bounding box center [470, 229] width 8 height 8
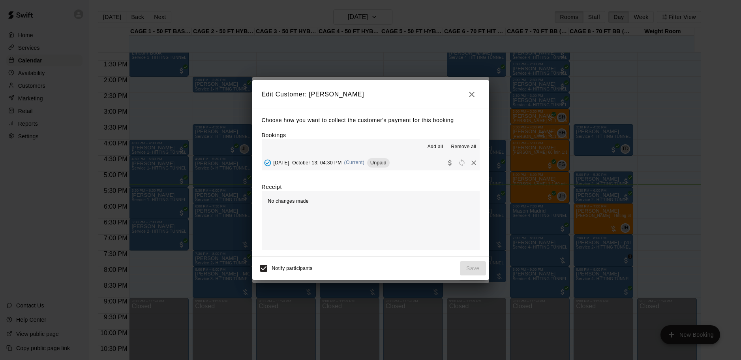
click at [354, 167] on div "[DATE], October 13: 04:30 PM (Current) Unpaid" at bounding box center [326, 163] width 128 height 12
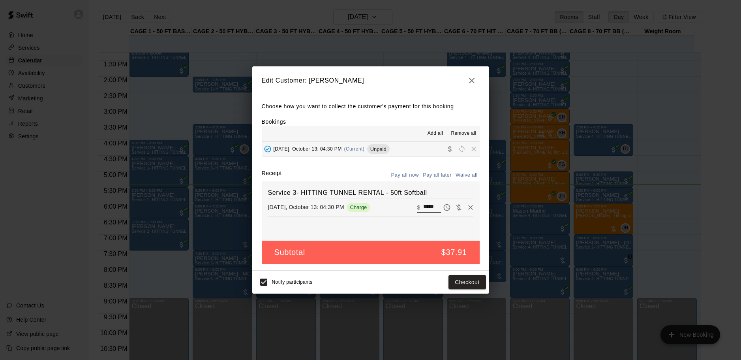
click at [423, 209] on input "*****" at bounding box center [431, 207] width 17 height 10
type input "**"
click at [472, 278] on button "Checkout" at bounding box center [467, 282] width 37 height 15
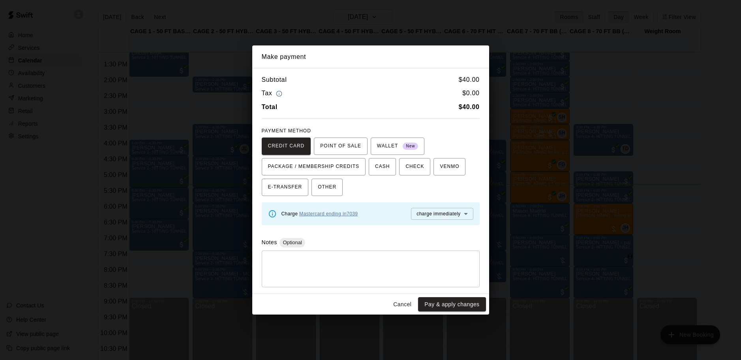
click at [328, 212] on link "Mastercard ending in 7039" at bounding box center [328, 214] width 58 height 6
click at [350, 214] on link "Mastercard ending in 7039" at bounding box center [328, 214] width 58 height 6
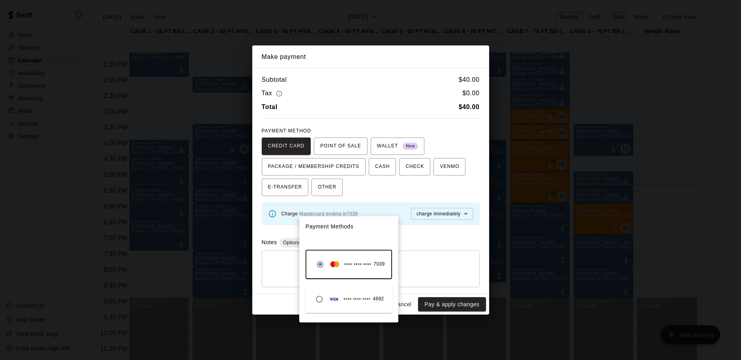
click at [397, 192] on div at bounding box center [370, 180] width 741 height 360
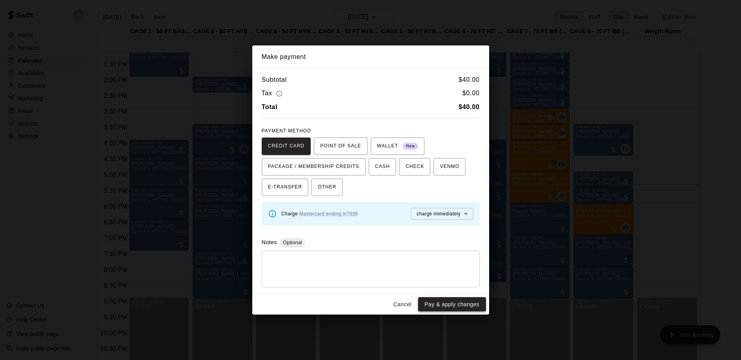
click at [436, 303] on button "Pay & apply changes" at bounding box center [452, 304] width 68 height 15
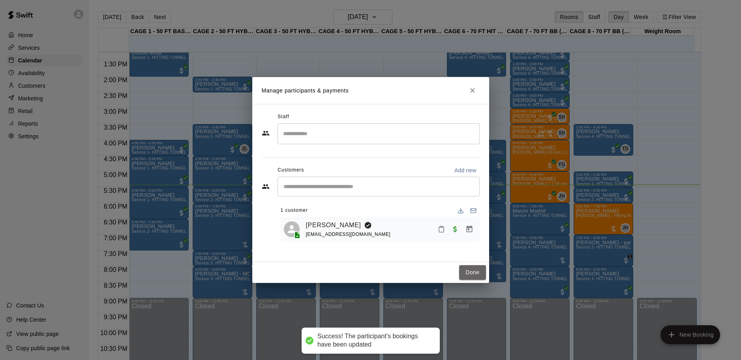
drag, startPoint x: 470, startPoint y: 271, endPoint x: 509, endPoint y: 172, distance: 106.8
click at [471, 272] on button "Done" at bounding box center [472, 272] width 26 height 15
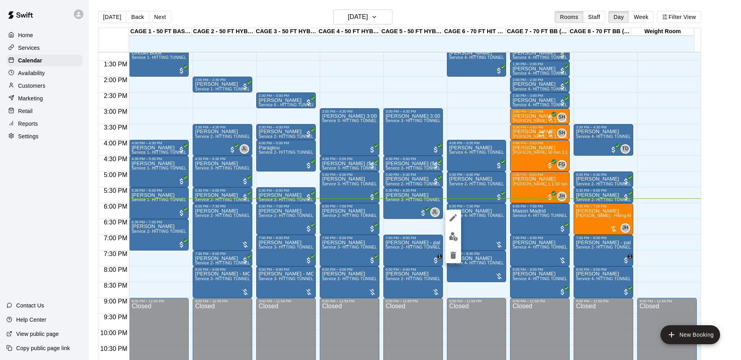
click at [533, 207] on div at bounding box center [370, 180] width 741 height 360
